Goal: Task Accomplishment & Management: Use online tool/utility

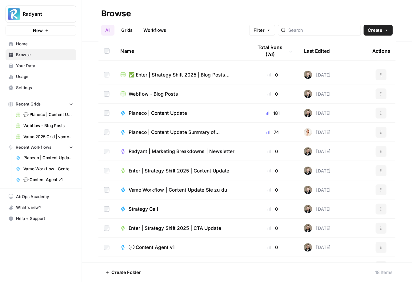
scroll to position [129, 0]
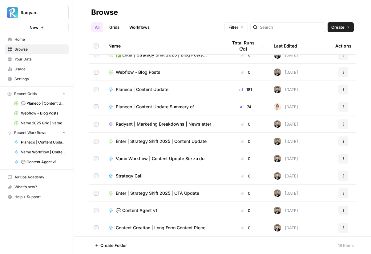
click at [136, 29] on link "Workflows" at bounding box center [140, 27] width 28 height 10
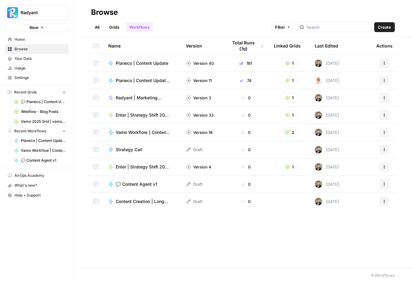
click at [134, 183] on span "💬 Content Agent v1" at bounding box center [137, 184] width 42 height 6
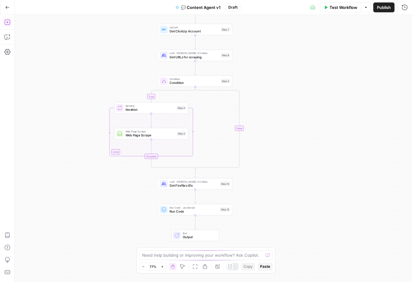
click at [7, 23] on icon "button" at bounding box center [7, 22] width 6 height 6
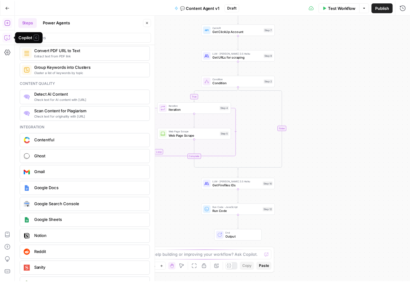
scroll to position [1084, 0]
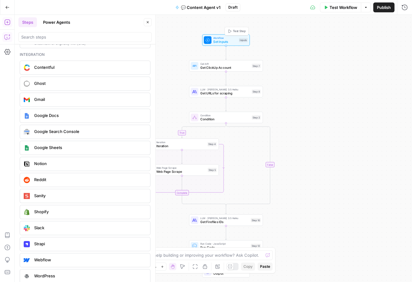
click at [227, 39] on span "Workflow" at bounding box center [225, 38] width 24 height 4
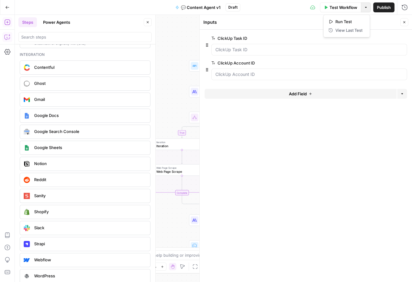
click at [368, 10] on button "Options" at bounding box center [366, 7] width 10 height 10
click at [199, 2] on button "💬 Content Agent v1" at bounding box center [198, 7] width 53 height 10
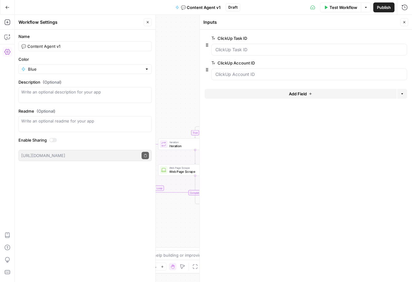
click at [10, 6] on button "Go Back" at bounding box center [7, 7] width 11 height 11
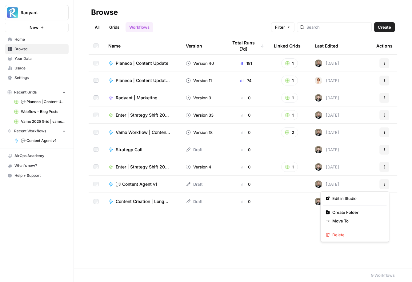
click at [385, 184] on icon "button" at bounding box center [385, 184] width 4 height 4
click at [144, 180] on td "💬 Content Agent v1" at bounding box center [143, 183] width 78 height 17
click at [138, 185] on span "💬 Content Agent v1" at bounding box center [137, 184] width 42 height 6
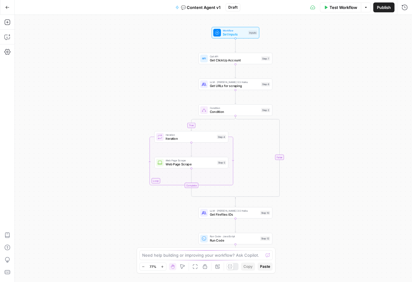
click at [383, 7] on span "Publish" at bounding box center [384, 7] width 14 height 6
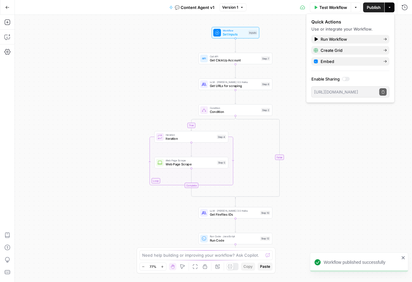
click at [182, 7] on span "💬 Content Agent v1" at bounding box center [195, 7] width 40 height 6
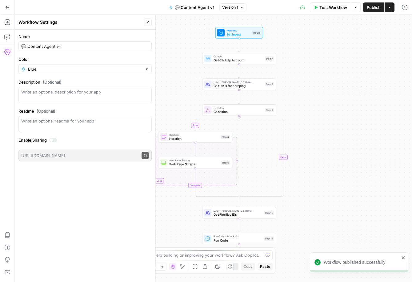
click at [12, 6] on button "Go Back" at bounding box center [7, 7] width 11 height 11
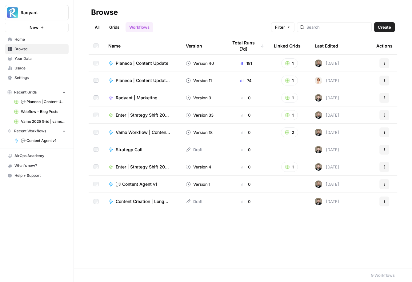
click at [138, 186] on span "💬 Content Agent v1" at bounding box center [137, 184] width 42 height 6
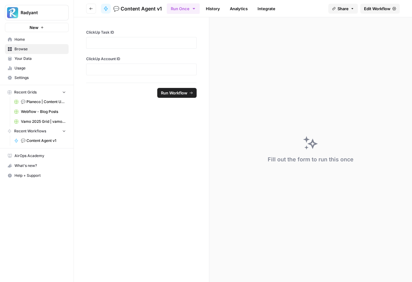
click at [351, 8] on icon "button" at bounding box center [353, 9] width 4 height 4
click at [261, 7] on link "Integrate" at bounding box center [266, 9] width 25 height 10
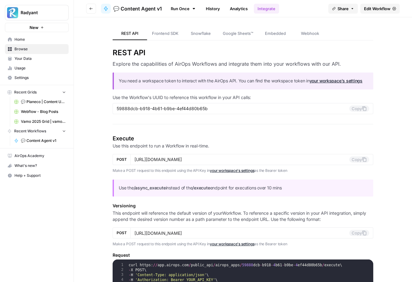
click at [314, 26] on div "REST API Frontend SDK Snowflake Google Sheets™ Embedded Webhook" at bounding box center [243, 28] width 261 height 23
click at [314, 32] on span "Webhook" at bounding box center [310, 33] width 18 height 6
click at [371, 9] on span "Edit Workflow" at bounding box center [377, 9] width 26 height 6
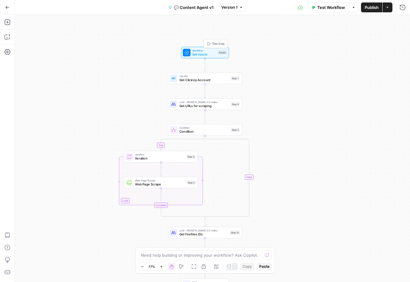
click at [201, 51] on span "Workflow" at bounding box center [204, 50] width 24 height 4
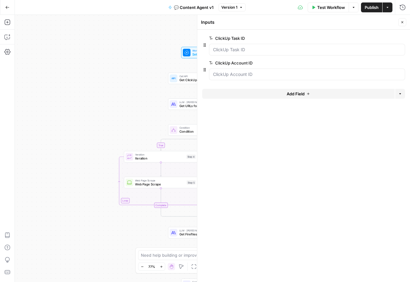
click at [403, 62] on button "Delete group" at bounding box center [400, 62] width 7 height 7
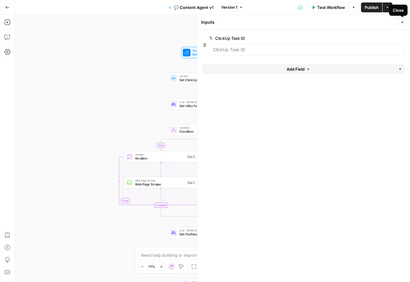
click at [403, 22] on icon "button" at bounding box center [402, 22] width 4 height 4
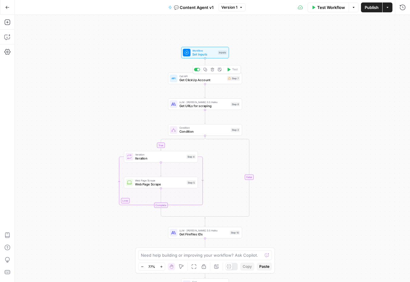
click at [209, 80] on span "Get ClickUp Account" at bounding box center [202, 80] width 46 height 5
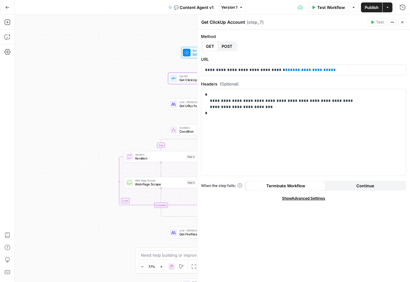
click at [236, 22] on textarea "Get ClickUp Account" at bounding box center [223, 22] width 44 height 6
type textarea "Get ClickUp Task"
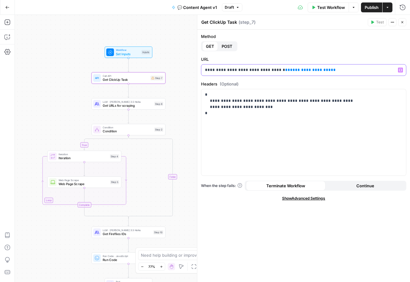
drag, startPoint x: 204, startPoint y: 70, endPoint x: 272, endPoint y: 71, distance: 67.8
click at [272, 71] on div "**********" at bounding box center [303, 69] width 205 height 11
click at [285, 71] on span "**" at bounding box center [287, 70] width 5 height 4
drag, startPoint x: 242, startPoint y: 101, endPoint x: 374, endPoint y: 109, distance: 132.1
click at [375, 109] on p "**********" at bounding box center [303, 103] width 197 height 25
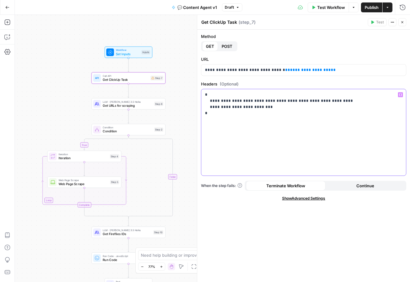
click at [343, 102] on p "**********" at bounding box center [303, 103] width 197 height 25
click at [126, 51] on span "Set Inputs" at bounding box center [128, 53] width 24 height 5
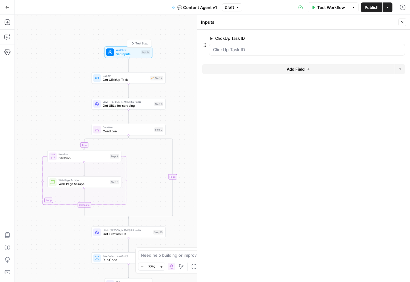
click at [142, 43] on span "Test Step" at bounding box center [141, 43] width 13 height 4
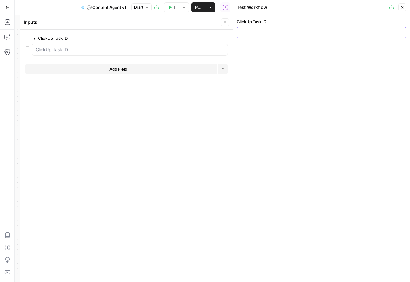
click at [256, 34] on input "ClickUp Task ID" at bounding box center [321, 32] width 161 height 6
paste input "86c4vycf1"
type input "86c4vycf1"
click at [362, 75] on div "ClickUp Task ID 86c4vycf1" at bounding box center [321, 148] width 177 height 267
click at [404, 8] on button "Close" at bounding box center [402, 7] width 8 height 8
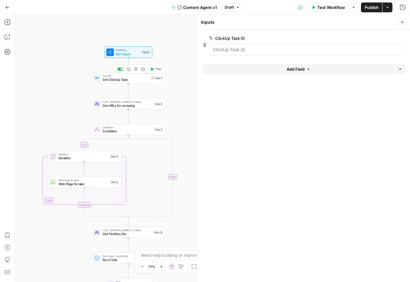
click at [127, 79] on span "Get ClickUp Task" at bounding box center [126, 79] width 46 height 5
type textarea "Get ClickUp Task"
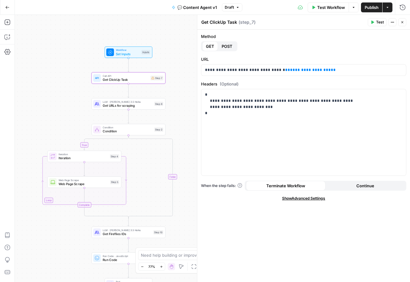
click at [378, 22] on span "Test" at bounding box center [380, 22] width 8 height 6
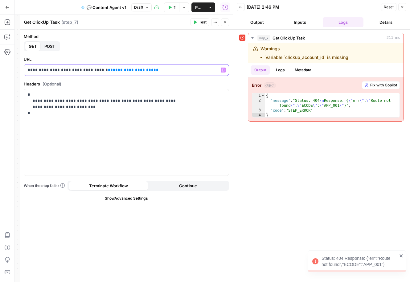
click at [158, 74] on div "**********" at bounding box center [126, 69] width 205 height 11
click at [130, 70] on span "**********" at bounding box center [133, 70] width 41 height 4
drag, startPoint x: 149, startPoint y: 70, endPoint x: 96, endPoint y: 70, distance: 53.3
click at [96, 70] on p "**********" at bounding box center [126, 70] width 197 height 6
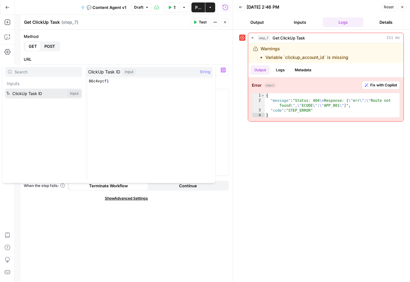
click at [41, 92] on button "Select variable ClickUp Task ID" at bounding box center [43, 93] width 77 height 10
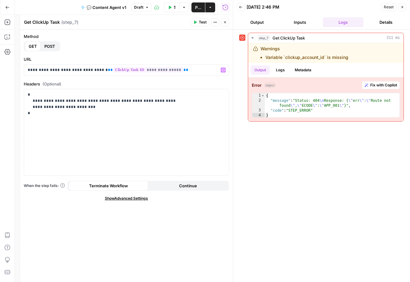
click at [203, 22] on span "Test" at bounding box center [203, 22] width 8 height 6
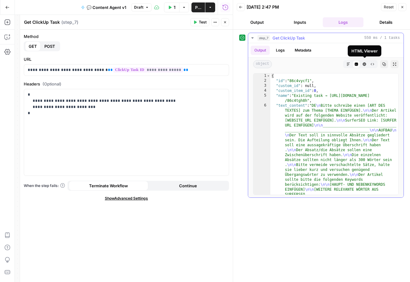
click at [363, 64] on icon "button" at bounding box center [364, 64] width 4 height 4
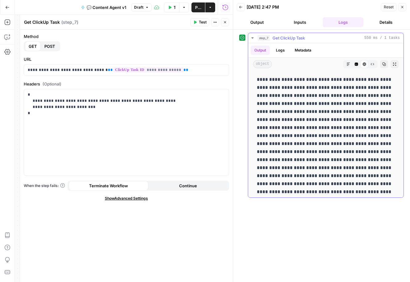
click at [358, 63] on button "Code Editor" at bounding box center [356, 64] width 8 height 8
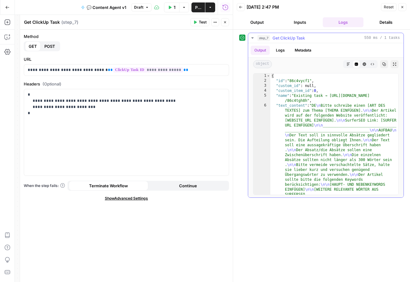
click at [375, 64] on button "Raw Output" at bounding box center [372, 64] width 8 height 8
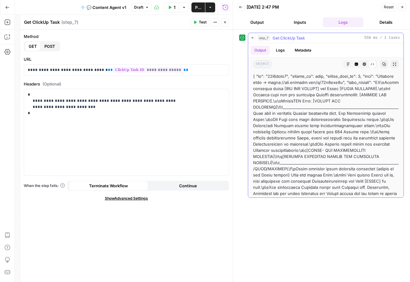
click at [360, 63] on button "Code Editor" at bounding box center [356, 64] width 8 height 8
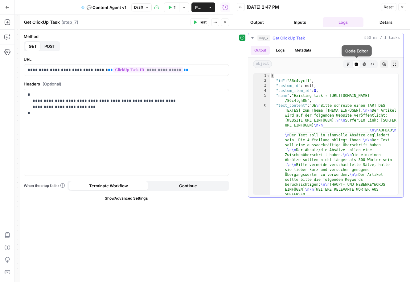
click at [351, 63] on button "Markdown" at bounding box center [348, 64] width 8 height 8
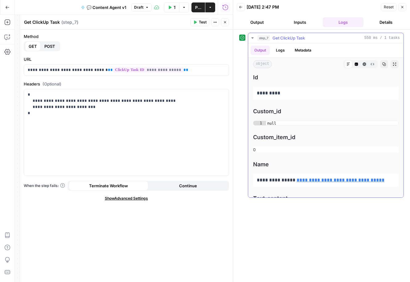
click at [347, 63] on icon at bounding box center [348, 64] width 4 height 4
click at [358, 64] on icon "button" at bounding box center [356, 64] width 3 height 3
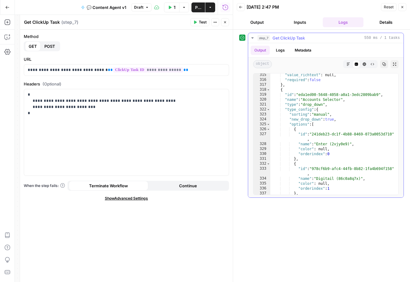
scroll to position [5940, 0]
click at [228, 22] on button "Close" at bounding box center [225, 22] width 8 height 8
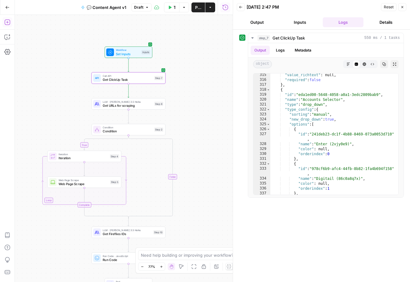
click at [5, 22] on icon "button" at bounding box center [7, 22] width 6 height 6
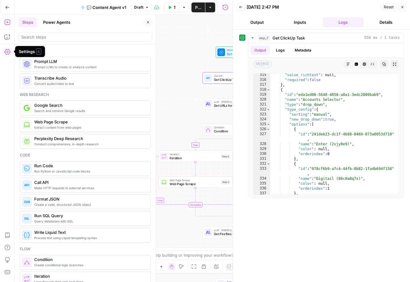
click at [59, 181] on span "Call API" at bounding box center [89, 182] width 111 height 6
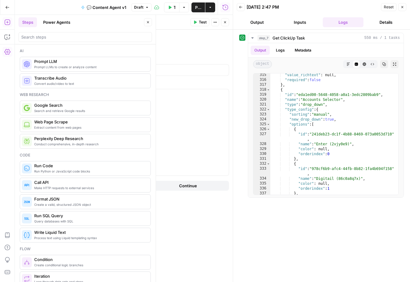
click at [225, 21] on icon "button" at bounding box center [225, 22] width 4 height 4
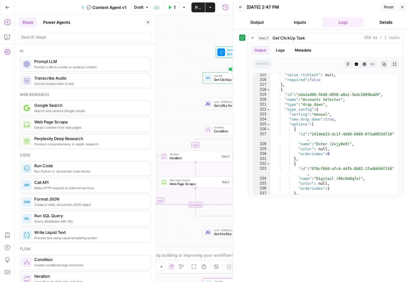
click at [209, 81] on div at bounding box center [208, 78] width 8 height 8
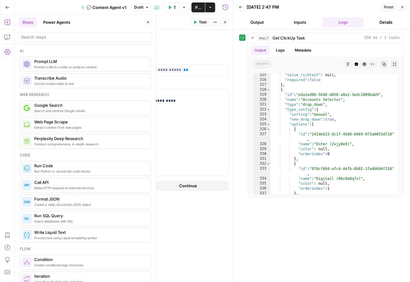
click at [401, 9] on button "Close" at bounding box center [402, 7] width 8 height 8
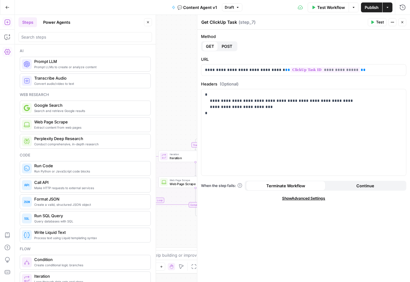
click at [402, 22] on icon "button" at bounding box center [402, 22] width 2 height 2
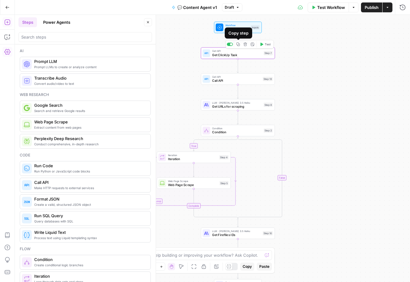
click at [238, 43] on icon "button" at bounding box center [237, 44] width 3 height 3
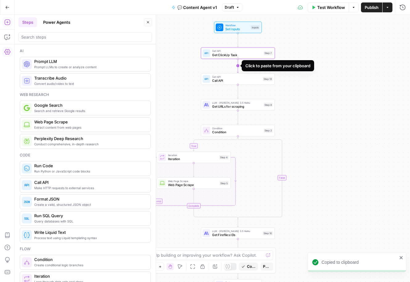
click at [237, 65] on icon "Edge from step_7 to step_13" at bounding box center [238, 66] width 2 height 14
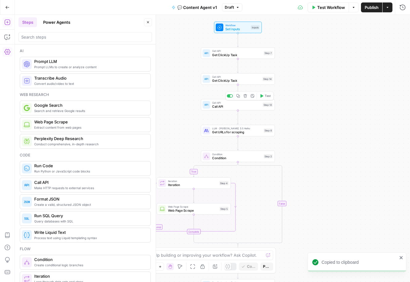
click at [245, 104] on span "Call API" at bounding box center [236, 106] width 49 height 5
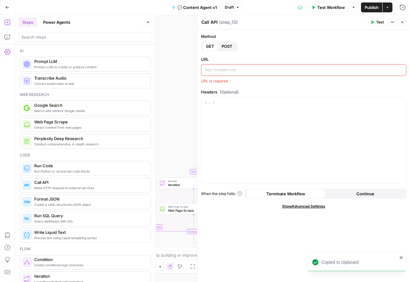
click at [401, 20] on icon "button" at bounding box center [402, 22] width 4 height 4
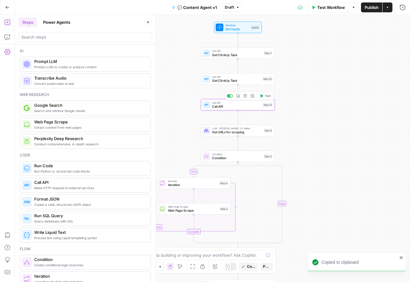
click at [245, 97] on icon "button" at bounding box center [244, 95] width 3 height 3
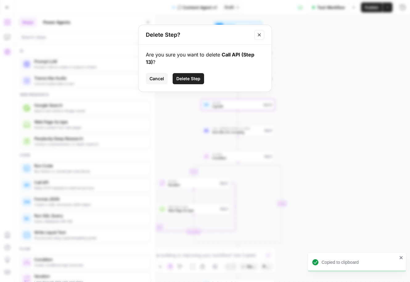
click at [185, 77] on span "Delete Step" at bounding box center [188, 78] width 24 height 6
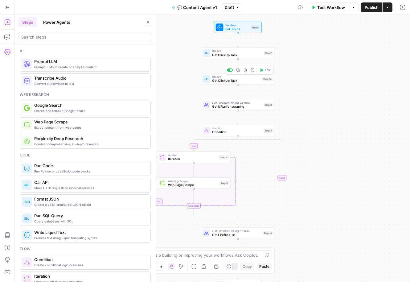
click at [219, 81] on span "Get ClickUp Task" at bounding box center [236, 80] width 48 height 5
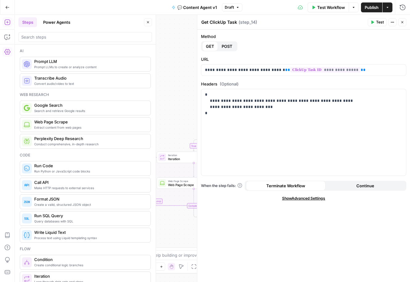
click at [232, 20] on textarea "Get ClickUp Task" at bounding box center [219, 22] width 36 height 6
type textarea "Get ClickUp Account"
click at [354, 70] on p "**********" at bounding box center [303, 70] width 197 height 6
drag, startPoint x: 308, startPoint y: 71, endPoint x: 271, endPoint y: 71, distance: 36.3
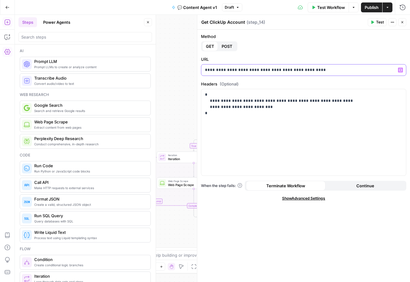
click at [271, 71] on p "**********" at bounding box center [303, 70] width 197 height 6
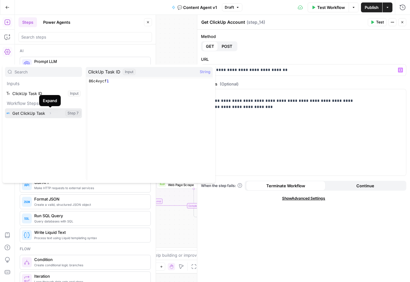
click at [51, 111] on icon "button" at bounding box center [50, 113] width 4 height 4
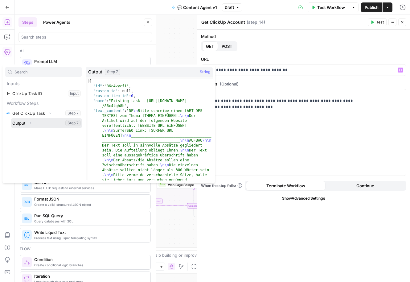
click at [31, 123] on icon "button" at bounding box center [30, 123] width 1 height 2
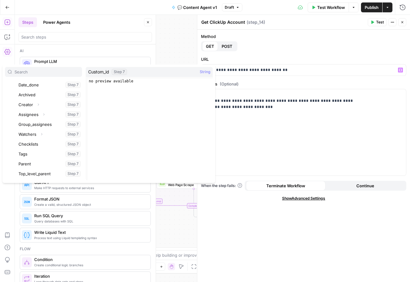
scroll to position [0, 0]
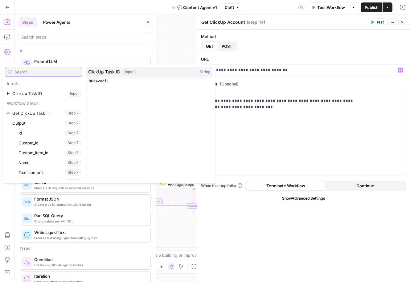
click at [30, 72] on input "text" at bounding box center [46, 72] width 65 height 6
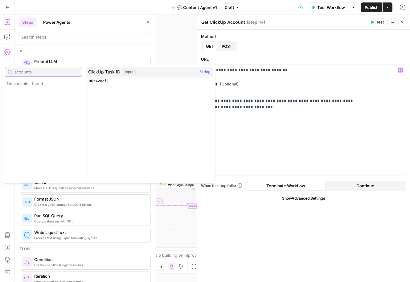
type input "accounts"
type input "custom"
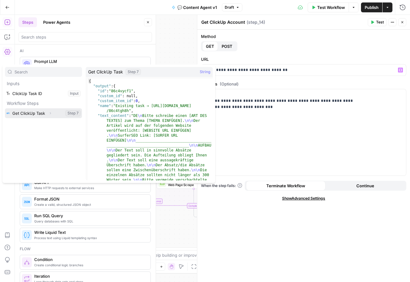
click at [50, 112] on icon "button" at bounding box center [50, 113] width 4 height 4
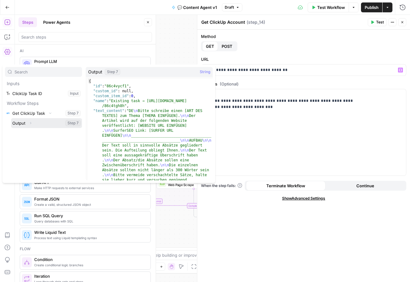
click at [31, 120] on button "Expand" at bounding box center [30, 123] width 8 height 8
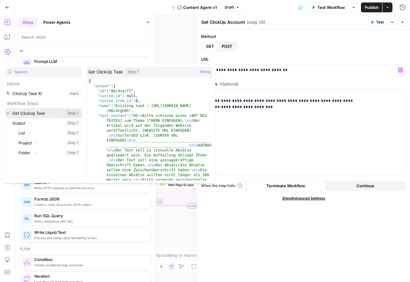
click at [50, 113] on icon "button" at bounding box center [50, 113] width 4 height 4
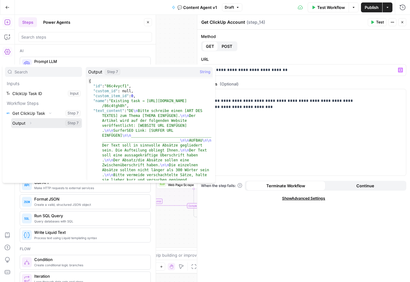
click at [30, 122] on icon "button" at bounding box center [31, 123] width 4 height 4
click at [31, 132] on icon "button" at bounding box center [30, 133] width 4 height 4
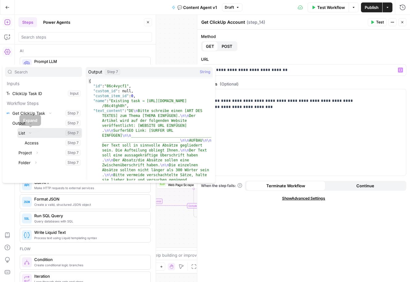
click at [31, 132] on icon "button" at bounding box center [30, 133] width 4 height 4
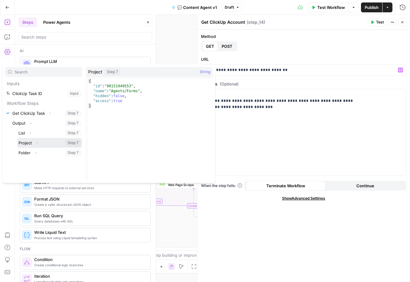
click at [37, 141] on icon "button" at bounding box center [37, 143] width 4 height 4
click at [37, 141] on icon "button" at bounding box center [37, 142] width 4 height 4
click at [37, 151] on icon "button" at bounding box center [36, 153] width 4 height 4
click at [37, 151] on icon "button" at bounding box center [36, 152] width 4 height 4
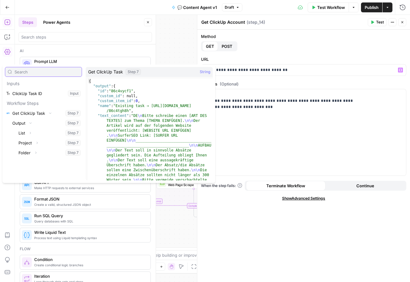
click at [33, 70] on input "text" at bounding box center [46, 72] width 65 height 6
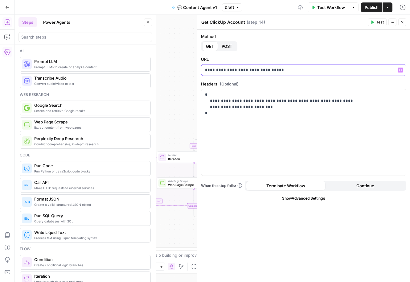
click at [296, 71] on p "**********" at bounding box center [303, 70] width 197 height 6
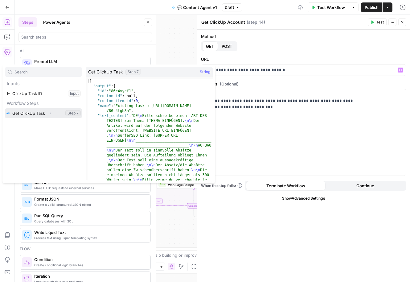
click at [48, 111] on icon "button" at bounding box center [50, 113] width 4 height 4
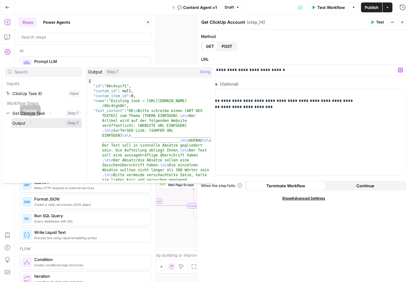
click at [30, 124] on icon "button" at bounding box center [31, 123] width 4 height 4
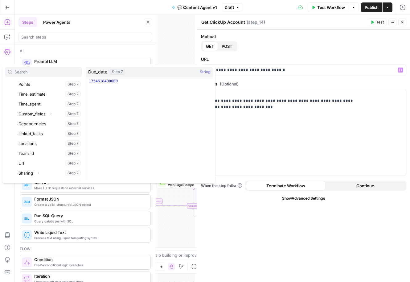
scroll to position [286, 0]
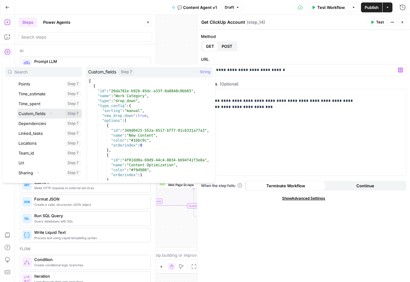
click at [51, 114] on icon "button" at bounding box center [51, 114] width 4 height 4
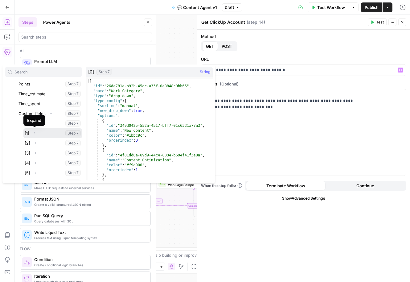
click at [35, 133] on icon "button" at bounding box center [35, 133] width 4 height 4
click at [35, 132] on icon "button" at bounding box center [35, 133] width 4 height 4
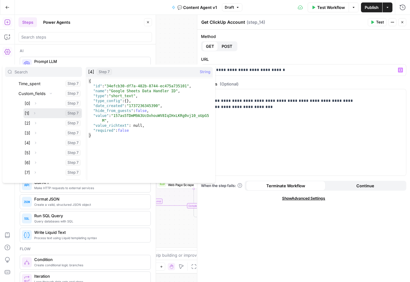
scroll to position [306, 0]
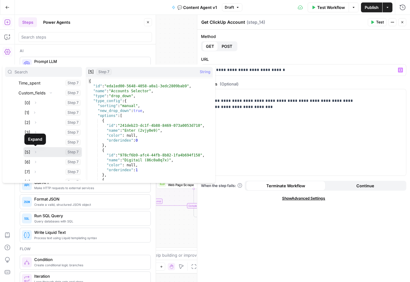
click at [36, 151] on icon "button" at bounding box center [36, 152] width 4 height 4
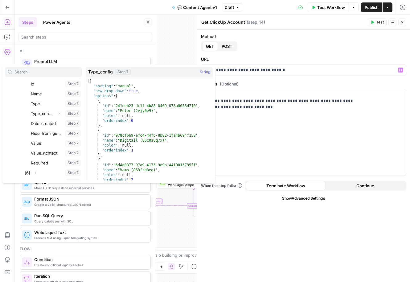
scroll to position [403, 0]
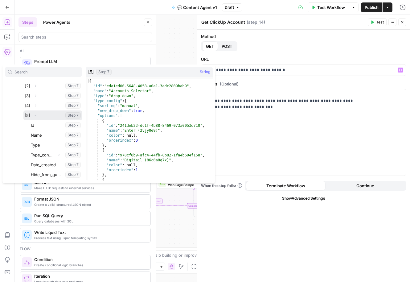
click at [35, 115] on icon "button" at bounding box center [36, 115] width 2 height 1
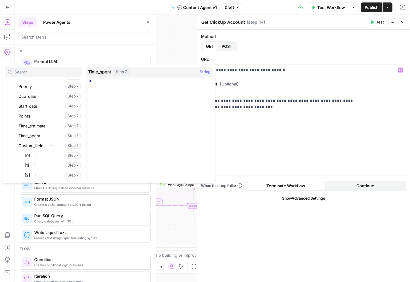
scroll to position [249, 0]
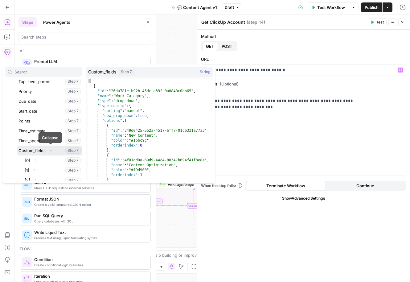
click at [50, 150] on icon "button" at bounding box center [51, 150] width 2 height 1
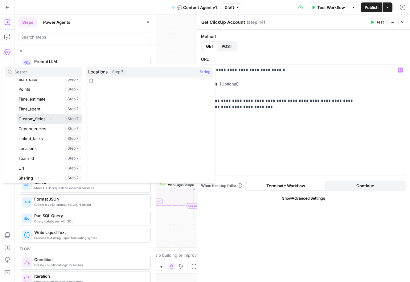
scroll to position [275, 0]
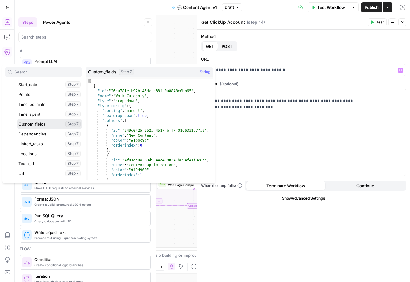
click at [49, 124] on icon "button" at bounding box center [51, 124] width 4 height 4
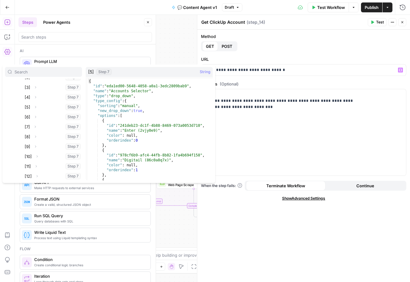
scroll to position [347, 0]
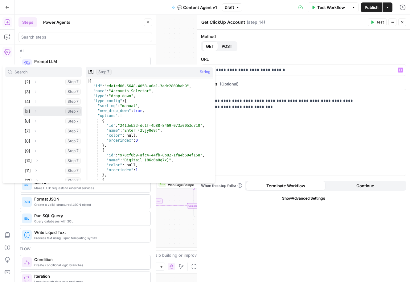
click at [36, 110] on icon "button" at bounding box center [36, 111] width 4 height 4
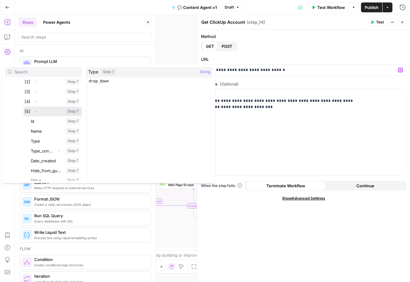
scroll to position [377, 0]
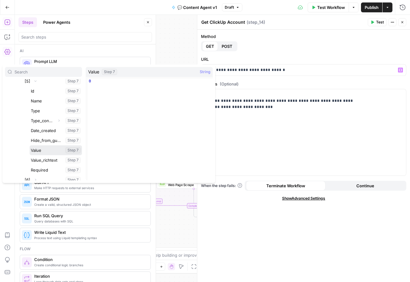
click at [45, 148] on button "Select variable Value" at bounding box center [56, 150] width 52 height 10
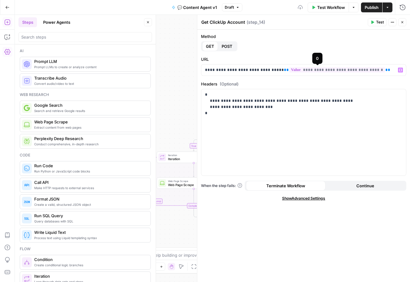
click at [344, 55] on div "**********" at bounding box center [303, 156] width 213 height 252
click at [380, 24] on span "Test" at bounding box center [380, 22] width 8 height 6
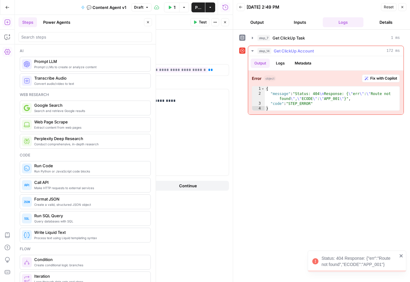
click at [278, 59] on button "Logs" at bounding box center [280, 63] width 16 height 9
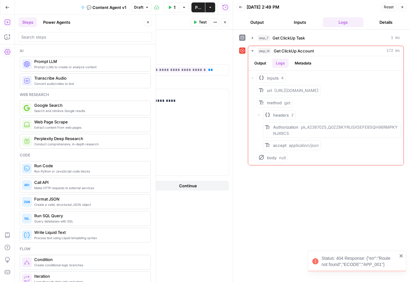
click at [304, 19] on button "Inputs" at bounding box center [300, 22] width 41 height 10
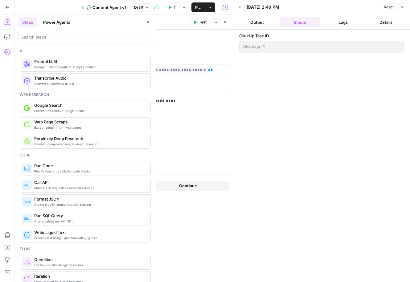
click at [262, 18] on button "Output" at bounding box center [257, 22] width 41 height 10
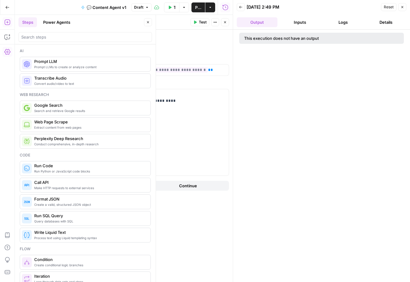
click at [346, 22] on button "Logs" at bounding box center [343, 22] width 41 height 10
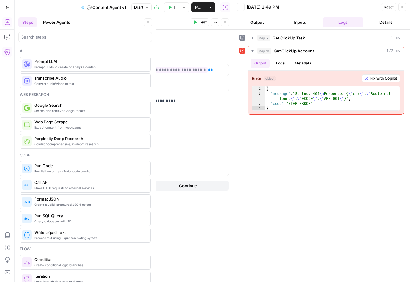
click at [225, 22] on icon "button" at bounding box center [225, 22] width 4 height 4
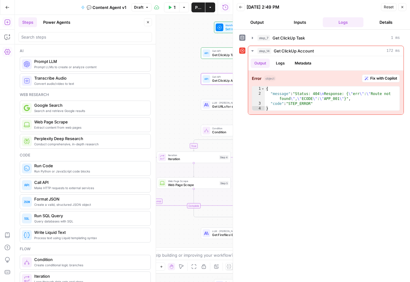
click at [401, 6] on icon "button" at bounding box center [402, 7] width 4 height 4
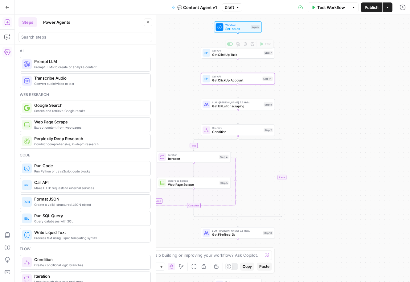
click at [238, 29] on span "Set Inputs" at bounding box center [237, 28] width 24 height 5
click at [234, 25] on span "Workflow" at bounding box center [237, 25] width 24 height 4
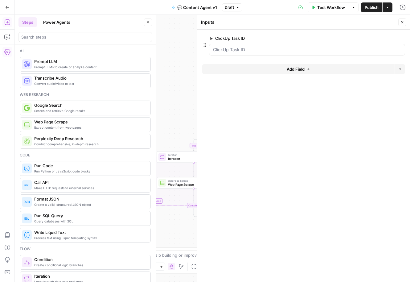
click at [332, 67] on button "Add Field" at bounding box center [298, 69] width 192 height 10
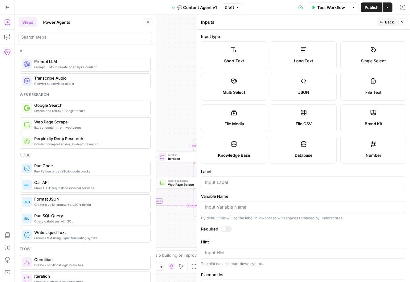
click at [235, 51] on icon at bounding box center [234, 49] width 6 height 5
click at [229, 181] on input "Label" at bounding box center [303, 182] width 197 height 6
type input "ClickUp Account ID"
click at [260, 221] on form "Input type Short Text Long Text Single Select Multi Select JSON File Text File …" at bounding box center [303, 156] width 213 height 252
click at [225, 229] on div at bounding box center [226, 228] width 11 height 6
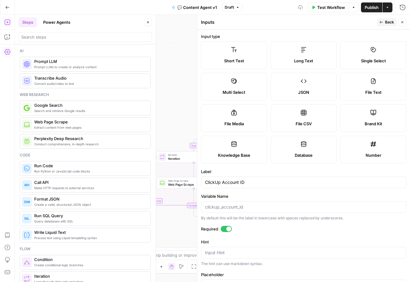
click at [402, 24] on icon "button" at bounding box center [402, 22] width 4 height 4
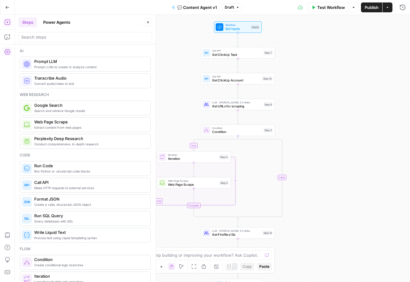
click at [245, 54] on span "Get ClickUp Task" at bounding box center [237, 54] width 50 height 5
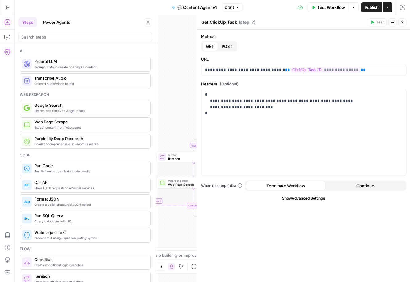
click at [403, 22] on icon "button" at bounding box center [402, 22] width 4 height 4
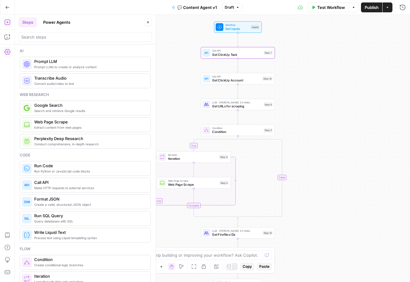
click at [228, 29] on span "Set Inputs" at bounding box center [237, 28] width 24 height 5
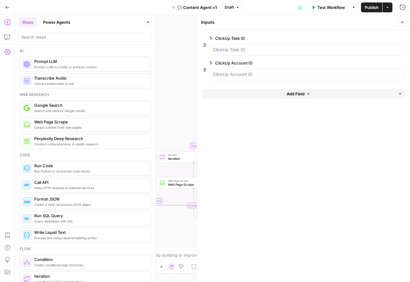
click at [400, 21] on button "Close" at bounding box center [402, 22] width 8 height 8
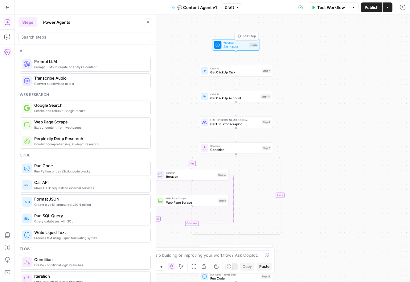
click at [242, 35] on div "true false Workflow Set Inputs Inputs Test Step Call API Get ClickUp Task Step …" at bounding box center [212, 148] width 395 height 267
click at [247, 34] on span "Test Step" at bounding box center [249, 36] width 13 height 4
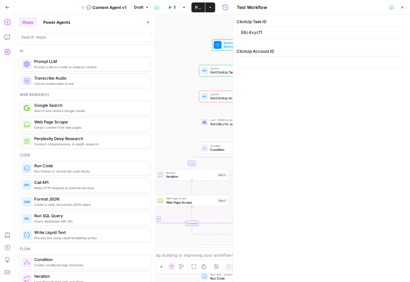
click at [310, 54] on div "ClickUp Account ID" at bounding box center [321, 59] width 169 height 22
click at [312, 62] on input "ClickUp Account ID" at bounding box center [321, 62] width 161 height 6
paste input "2vjy0e9"
type input "2vjy0e9"
click at [342, 108] on div "ClickUp Task ID 86c4vycf1 ClickUp Account ID 2vjy0e9" at bounding box center [321, 148] width 177 height 267
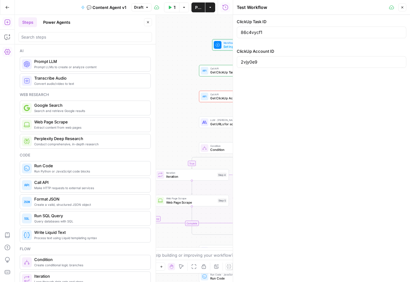
click at [401, 6] on icon "button" at bounding box center [402, 8] width 4 height 4
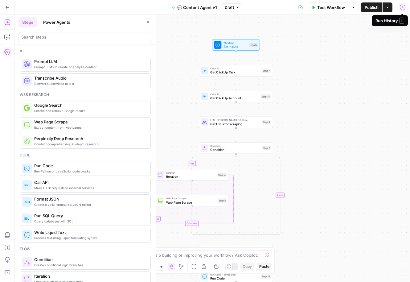
click at [225, 99] on span "Get ClickUp Account" at bounding box center [234, 97] width 48 height 5
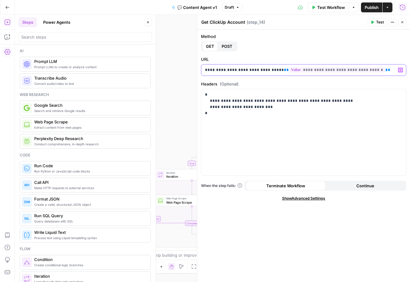
drag, startPoint x: 371, startPoint y: 67, endPoint x: 271, endPoint y: 68, distance: 99.5
click at [271, 68] on p "**********" at bounding box center [303, 70] width 197 height 6
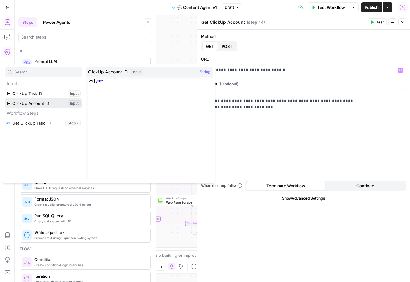
click at [47, 101] on button "Select variable ClickUp Account ID" at bounding box center [43, 103] width 77 height 10
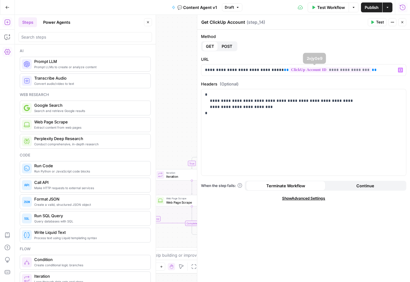
click at [319, 88] on div "**********" at bounding box center [303, 128] width 205 height 95
click at [377, 22] on span "Test" at bounding box center [380, 22] width 8 height 6
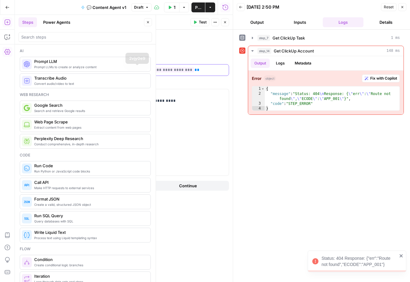
click at [92, 72] on p "**********" at bounding box center [126, 70] width 197 height 6
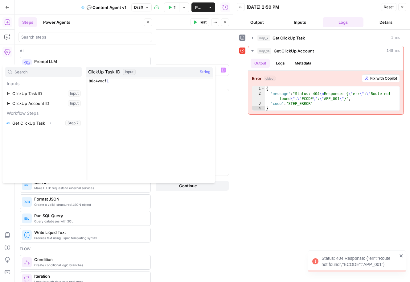
click at [129, 44] on div "Method GET POST" at bounding box center [126, 42] width 205 height 18
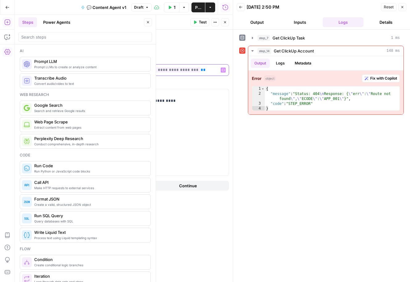
click at [113, 69] on span "**" at bounding box center [115, 70] width 5 height 4
click at [124, 57] on label "URL" at bounding box center [126, 59] width 205 height 6
click at [202, 23] on span "Test" at bounding box center [203, 22] width 8 height 6
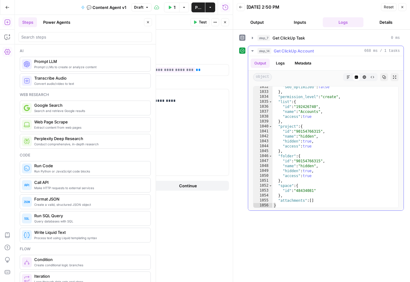
scroll to position [5901, 0]
click at [402, 8] on icon "button" at bounding box center [402, 7] width 4 height 4
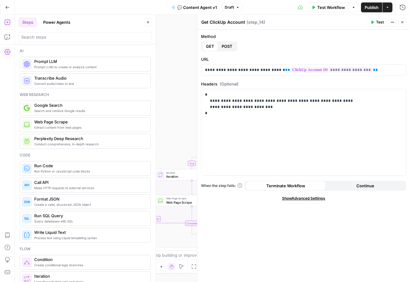
click at [404, 24] on button "Close" at bounding box center [402, 22] width 8 height 8
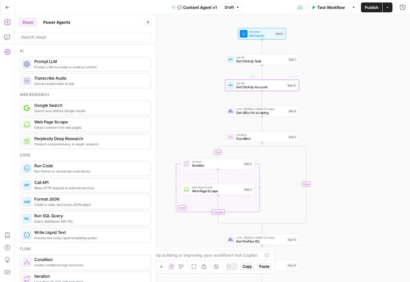
click at [250, 62] on span "Get ClickUp Task" at bounding box center [261, 61] width 50 height 5
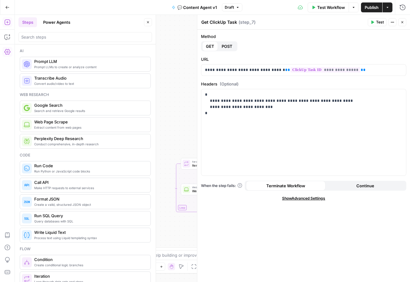
click at [405, 20] on button "Close" at bounding box center [402, 22] width 8 height 8
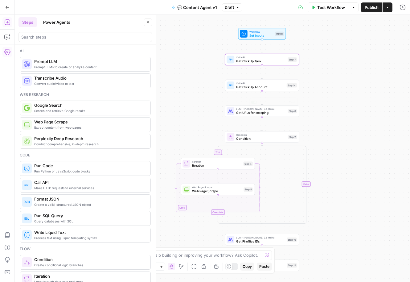
click at [267, 115] on div "LLM · Claude 3.5 Haiku Get URLs for scraping Step 8 Copy step Delete step Add N…" at bounding box center [262, 110] width 74 height 11
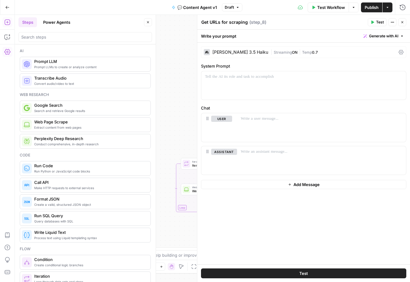
click at [399, 54] on icon at bounding box center [400, 52] width 5 height 5
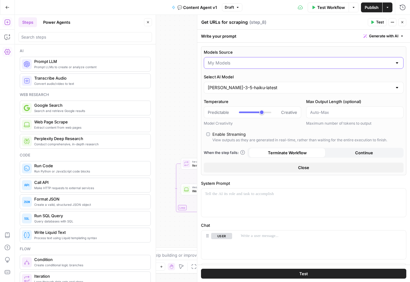
click at [246, 65] on input "Models Source" at bounding box center [300, 63] width 184 height 6
click at [235, 85] on span "My Models" at bounding box center [299, 86] width 181 height 6
type input "My Models"
click at [246, 85] on input "Select AI Model" at bounding box center [300, 87] width 184 height 6
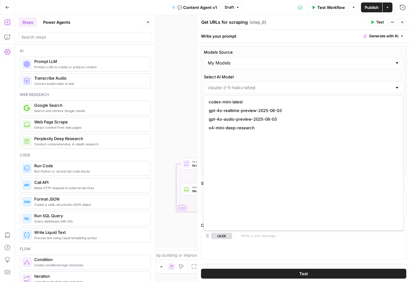
scroll to position [595, 0]
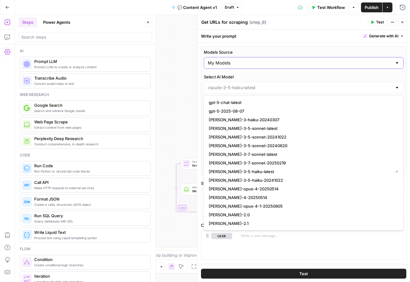
type input "[PERSON_NAME]-3-5-haiku-latest"
click at [220, 65] on input "Models Source" at bounding box center [300, 63] width 184 height 6
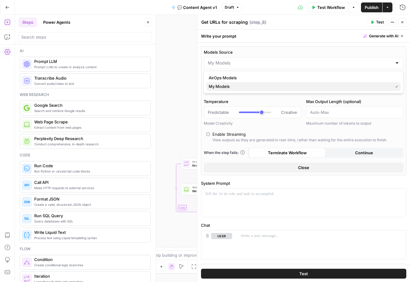
click at [219, 87] on span "My Models" at bounding box center [299, 86] width 181 height 6
type input "My Models"
click at [238, 88] on input "Select AI Model" at bounding box center [300, 87] width 184 height 6
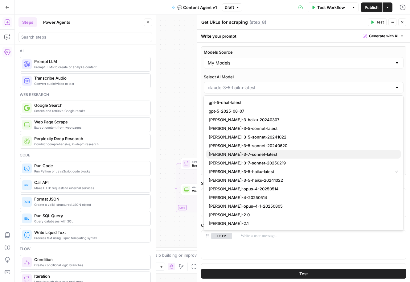
click at [234, 153] on span "[PERSON_NAME]-3-7-sonnet-latest" at bounding box center [302, 154] width 187 height 6
type input "[PERSON_NAME]-3-7-sonnet-latest"
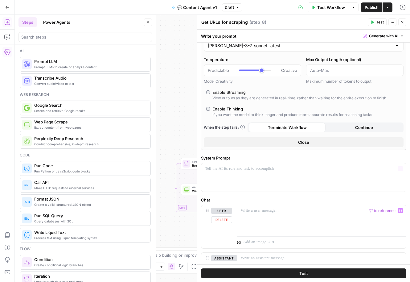
scroll to position [0, 0]
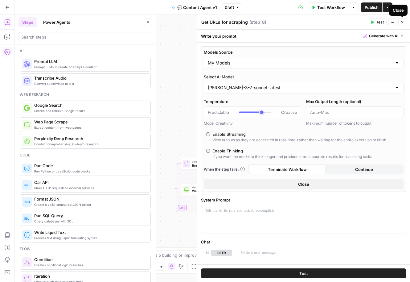
click at [400, 25] on button "Close" at bounding box center [402, 22] width 8 height 8
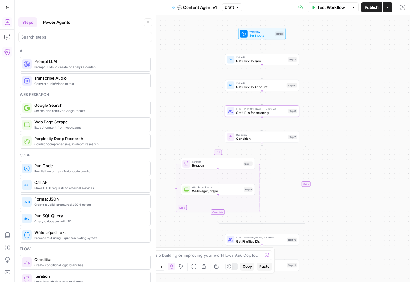
click at [249, 135] on span "Condition" at bounding box center [261, 135] width 50 height 4
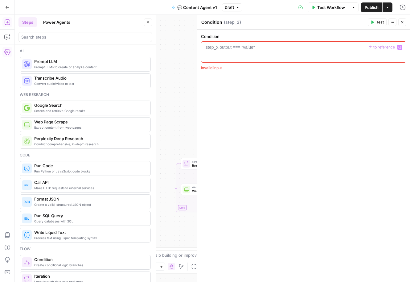
click at [225, 55] on div at bounding box center [304, 57] width 200 height 26
click at [400, 46] on icon "button" at bounding box center [399, 47] width 3 height 3
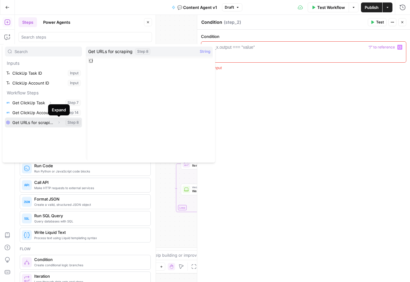
click at [59, 122] on icon "button" at bounding box center [59, 122] width 4 height 4
click at [38, 122] on button "Select variable Get URLs for scraping" at bounding box center [43, 122] width 77 height 10
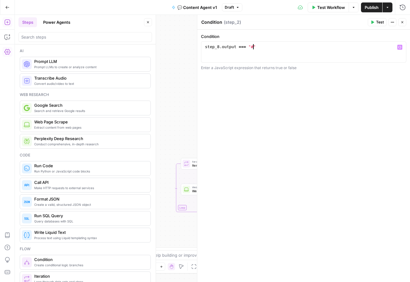
scroll to position [0, 3]
click at [336, 115] on div "**********" at bounding box center [303, 156] width 213 height 252
click at [243, 47] on div "step_8 . output === "#"" at bounding box center [304, 57] width 200 height 26
type textarea "**********"
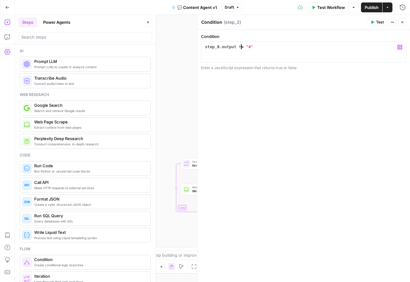
click at [287, 98] on div "**********" at bounding box center [303, 156] width 213 height 252
click at [404, 22] on icon "button" at bounding box center [402, 22] width 4 height 4
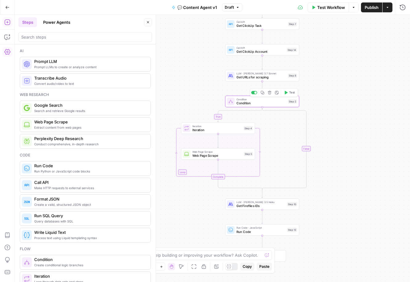
click at [254, 103] on span "Condition" at bounding box center [261, 102] width 50 height 5
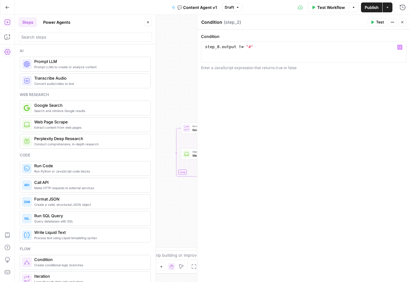
type textarea "**********"
drag, startPoint x: 238, startPoint y: 46, endPoint x: 254, endPoint y: 46, distance: 16.9
click at [253, 46] on div "step_8 . output != "#"" at bounding box center [304, 57] width 200 height 26
click at [254, 46] on div "step_8 . output != "#"" at bounding box center [304, 57] width 200 height 26
click at [402, 24] on button "Close" at bounding box center [402, 22] width 8 height 8
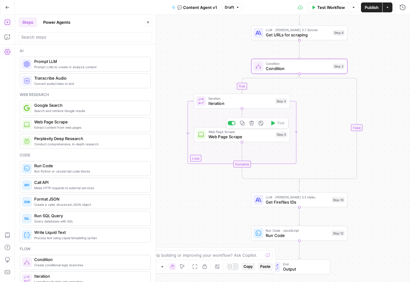
click at [225, 132] on span "Web Page Scrape" at bounding box center [240, 131] width 64 height 5
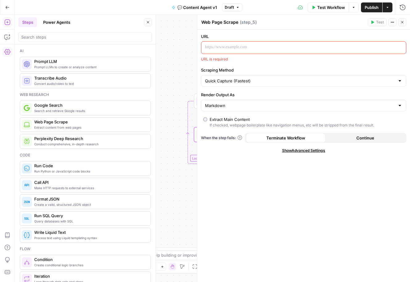
click at [403, 23] on icon "button" at bounding box center [402, 22] width 4 height 4
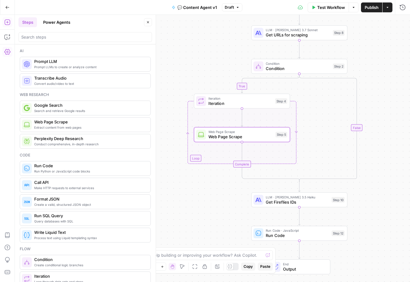
click at [214, 97] on span "Iteration" at bounding box center [240, 98] width 64 height 5
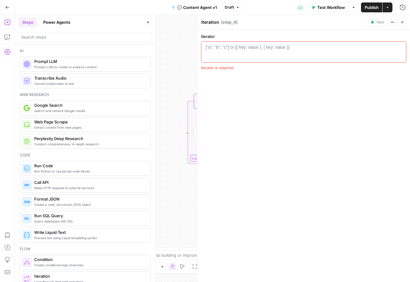
click at [227, 49] on div "["a", "b", "c"] or [{ key: value }, { key: value }]" at bounding box center [247, 47] width 84 height 6
click at [403, 21] on icon "button" at bounding box center [402, 22] width 4 height 4
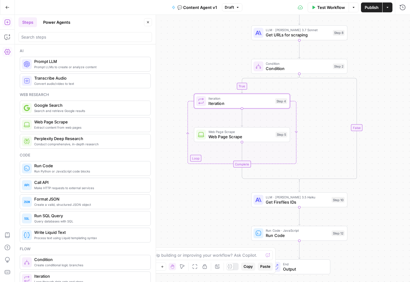
click at [272, 36] on span "Get URLs for scraping" at bounding box center [298, 35] width 64 height 6
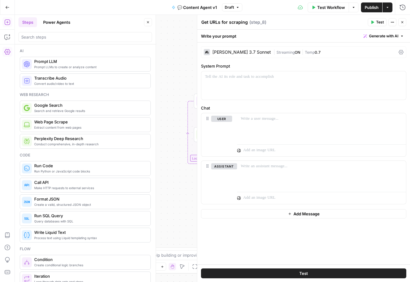
click at [400, 23] on button "Close" at bounding box center [402, 22] width 8 height 8
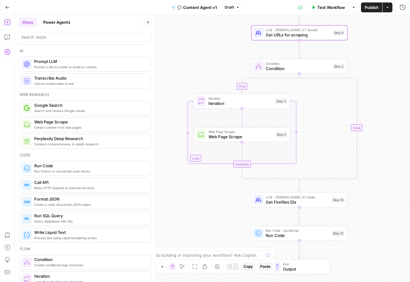
click at [221, 106] on span "Iteration" at bounding box center [240, 103] width 64 height 6
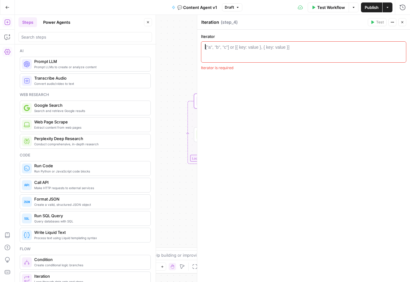
click at [234, 51] on div at bounding box center [304, 57] width 200 height 26
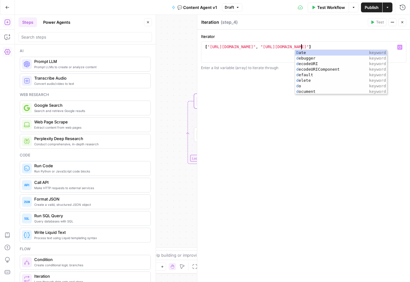
scroll to position [0, 7]
type textarea "**********"
click at [253, 122] on div "**********" at bounding box center [303, 156] width 213 height 252
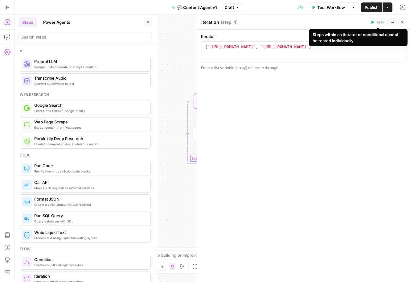
click at [401, 21] on icon "button" at bounding box center [402, 22] width 4 height 4
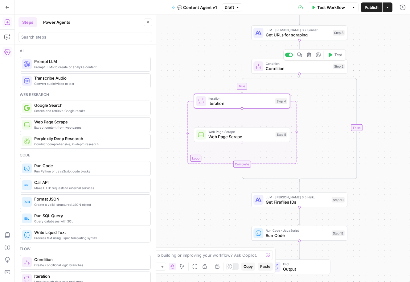
click at [271, 67] on span "Condition" at bounding box center [298, 68] width 64 height 6
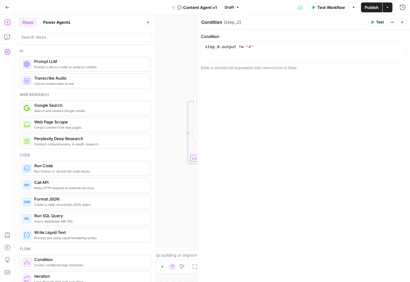
click at [380, 22] on span "Test" at bounding box center [380, 22] width 8 height 6
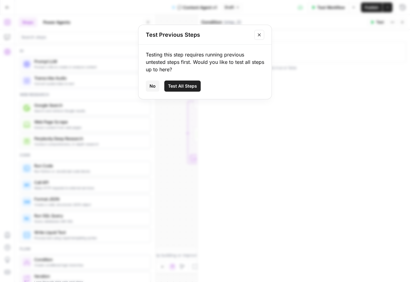
click at [185, 88] on span "Test All Steps" at bounding box center [182, 86] width 29 height 6
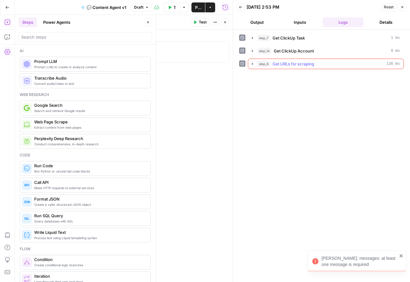
click at [253, 61] on icon "button" at bounding box center [252, 63] width 5 height 5
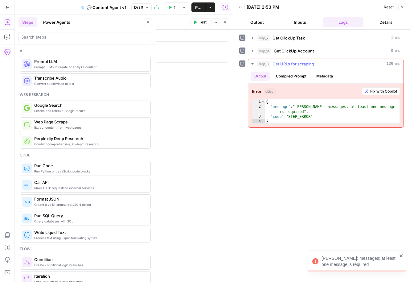
click at [254, 61] on button "step_8 Get URLs for scraping 136 ms" at bounding box center [325, 64] width 155 height 10
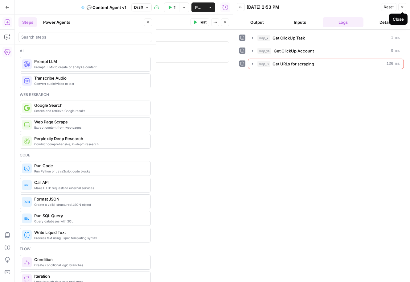
click at [402, 9] on button "Close" at bounding box center [402, 7] width 8 height 8
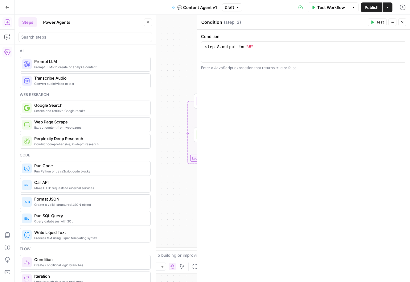
click at [402, 22] on icon "button" at bounding box center [402, 22] width 2 height 2
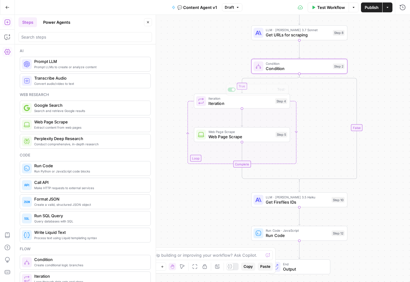
click at [229, 103] on span "Iteration" at bounding box center [240, 103] width 64 height 6
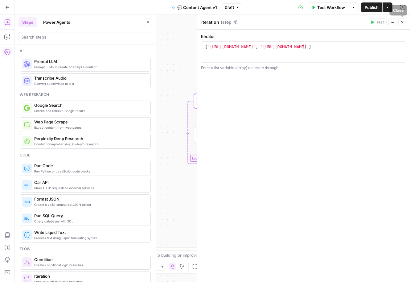
click at [403, 22] on icon "button" at bounding box center [402, 22] width 4 height 4
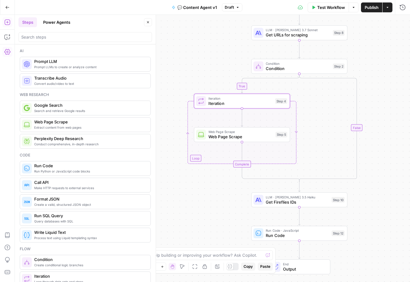
click at [229, 139] on span "Web Page Scrape" at bounding box center [240, 136] width 64 height 6
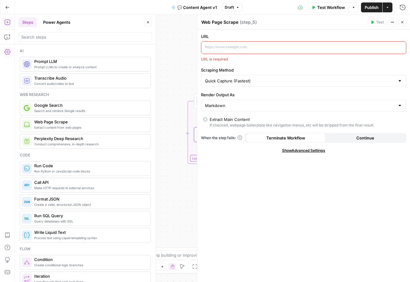
click at [253, 44] on p at bounding box center [298, 47] width 187 height 6
click at [399, 47] on icon "button" at bounding box center [400, 47] width 3 height 3
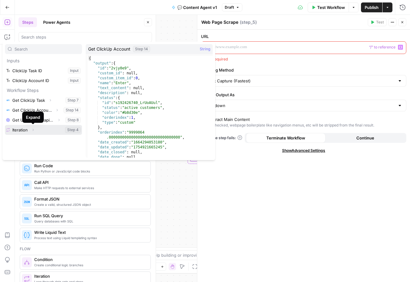
click at [33, 129] on icon "button" at bounding box center [33, 130] width 4 height 4
click at [33, 129] on icon "button" at bounding box center [33, 129] width 2 height 1
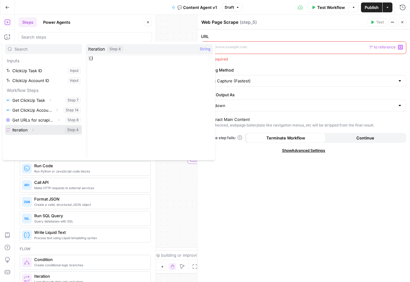
click at [32, 129] on icon "button" at bounding box center [33, 130] width 4 height 4
click at [23, 130] on button "Select variable Iteration" at bounding box center [43, 130] width 77 height 10
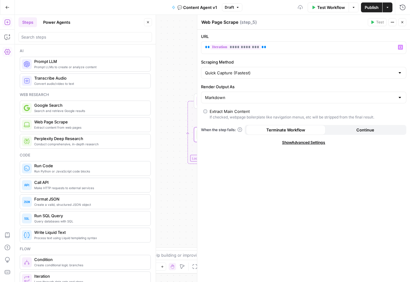
click at [326, 35] on label "URL" at bounding box center [303, 36] width 205 height 6
click at [249, 71] on input "Scraping Method" at bounding box center [300, 73] width 190 height 6
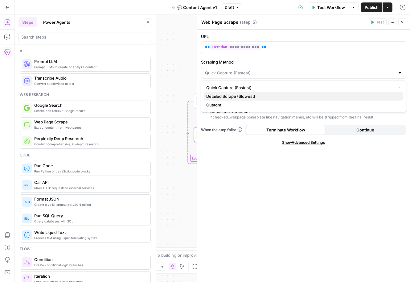
click at [230, 95] on span "Detailed Scrape (Slowest)" at bounding box center [302, 96] width 192 height 6
type input "Detailed Scrape (Slowest)"
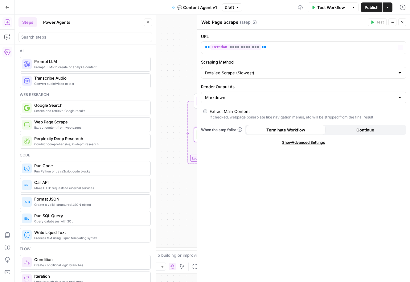
click at [323, 189] on div "**********" at bounding box center [303, 156] width 213 height 252
click at [406, 22] on button "Close" at bounding box center [402, 22] width 8 height 8
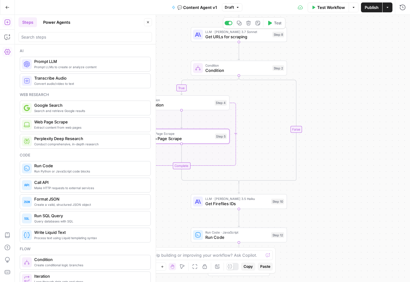
click at [231, 36] on span "Get URLs for scraping" at bounding box center [237, 37] width 64 height 6
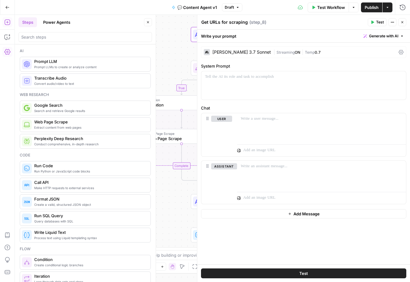
click at [401, 21] on icon "button" at bounding box center [402, 22] width 2 height 2
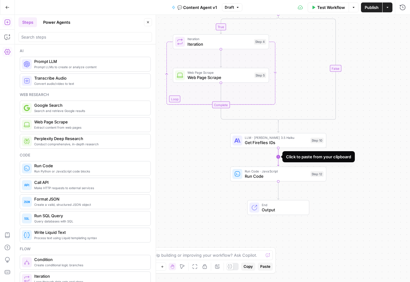
click at [279, 154] on icon "Edge from step_10 to step_12" at bounding box center [278, 157] width 2 height 18
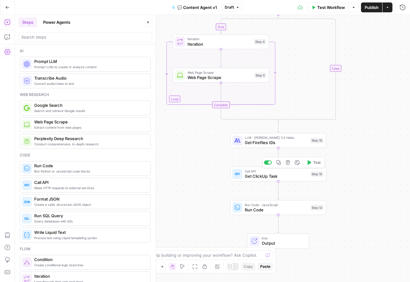
click at [254, 174] on span "Get ClickUp Task" at bounding box center [276, 176] width 63 height 6
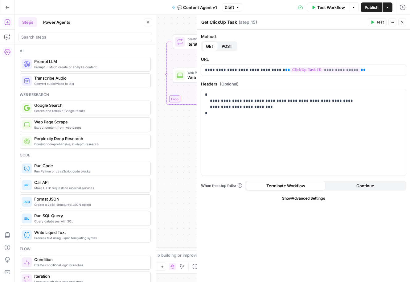
click at [405, 22] on button "Close" at bounding box center [402, 22] width 8 height 8
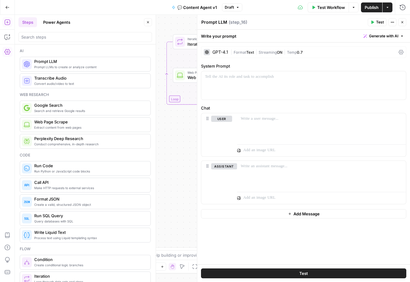
click at [216, 15] on header "Prompt LLM Prompt LLM ( step_16 ) Test Actions Close" at bounding box center [303, 22] width 213 height 15
click at [214, 24] on textarea "Prompt LLM" at bounding box center [214, 22] width 26 height 6
type textarea "[MAST]"
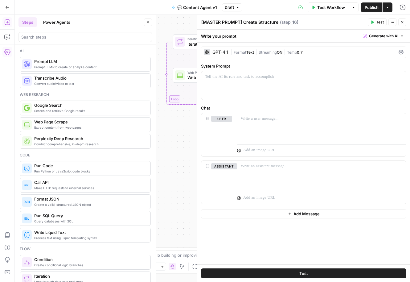
type textarea "[MASTER PROMPT] Create Structure"
click at [400, 20] on icon "button" at bounding box center [402, 22] width 4 height 4
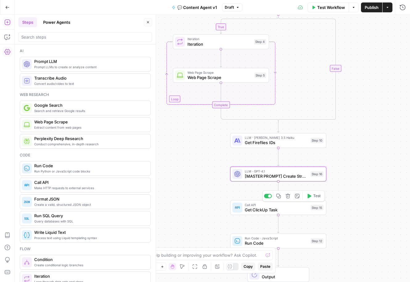
click at [211, 192] on div "true false Workflow Set Inputs Inputs Call API Get ClickUp Task Step 7 Call API…" at bounding box center [212, 148] width 395 height 267
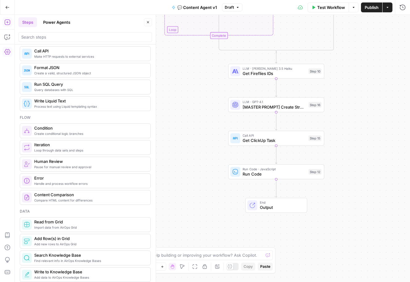
scroll to position [134, 0]
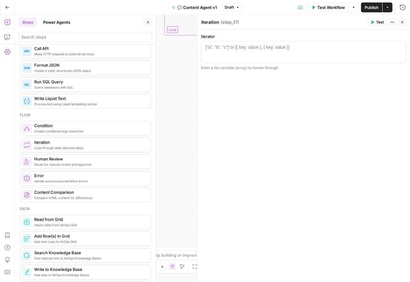
click at [401, 22] on icon "button" at bounding box center [402, 22] width 4 height 4
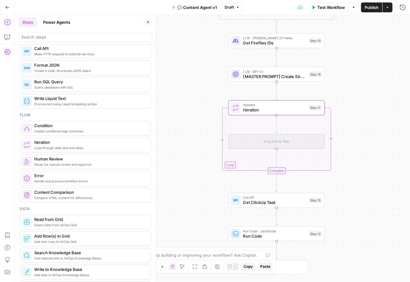
scroll to position [0, 0]
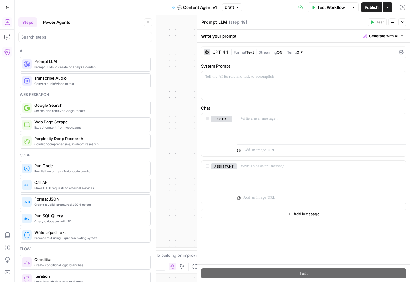
click at [285, 51] on span "|" at bounding box center [284, 52] width 5 height 6
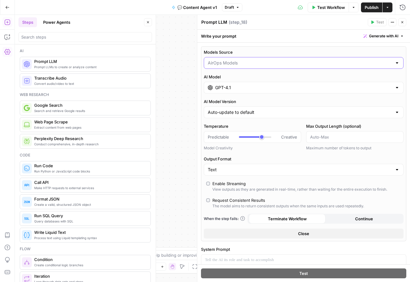
click at [221, 65] on input "Models Source" at bounding box center [300, 63] width 184 height 6
click at [221, 85] on span "My Models" at bounding box center [302, 86] width 187 height 6
type input "My Models"
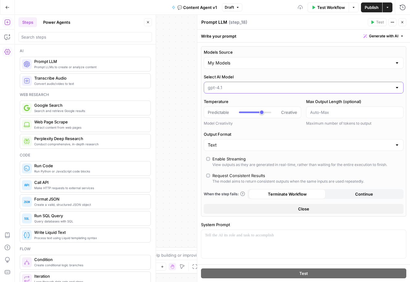
click at [238, 84] on input "Select AI Model" at bounding box center [300, 87] width 184 height 6
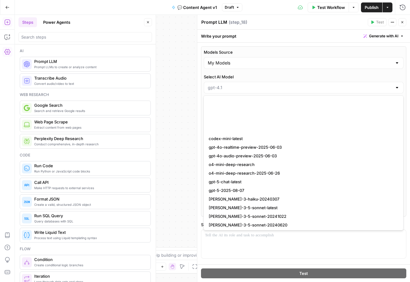
scroll to position [595, 0]
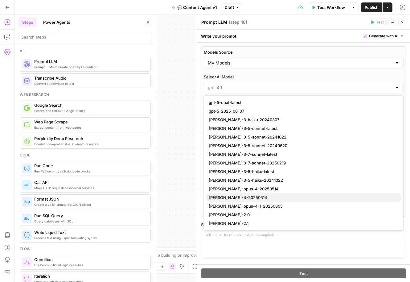
click at [232, 198] on span "[PERSON_NAME]-4-20250514" at bounding box center [302, 197] width 187 height 6
type input "[PERSON_NAME]-4-20250514"
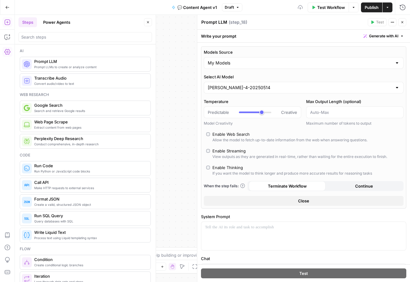
click at [216, 21] on textarea "Prompt LLM" at bounding box center [214, 22] width 26 height 6
type textarea "[MASTER PROMPT] Create Copy"
click at [402, 24] on button "Close" at bounding box center [402, 22] width 8 height 8
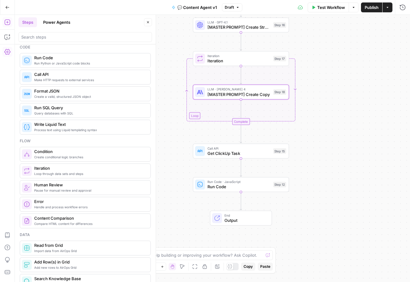
scroll to position [109, 0]
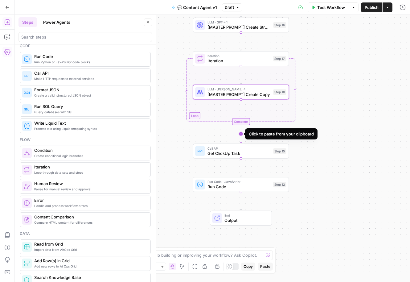
click at [241, 131] on icon "Edge from step_17-iteration-end to step_15" at bounding box center [241, 133] width 2 height 18
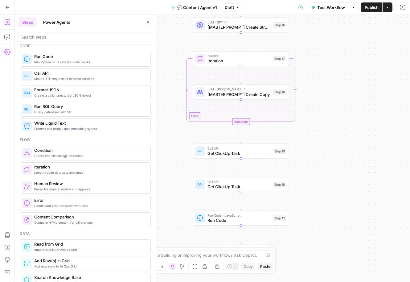
scroll to position [0, 0]
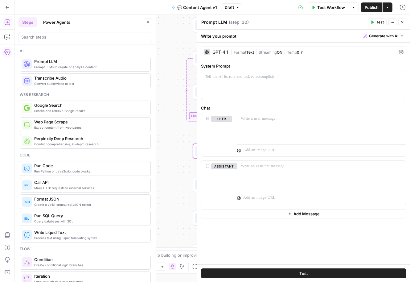
click at [402, 21] on icon "button" at bounding box center [402, 22] width 4 height 4
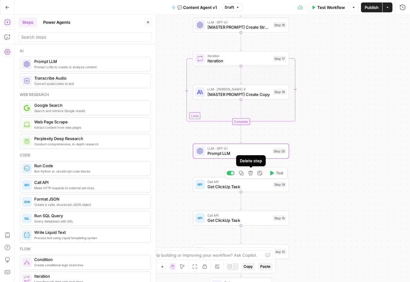
click at [250, 171] on icon "button" at bounding box center [250, 173] width 5 height 5
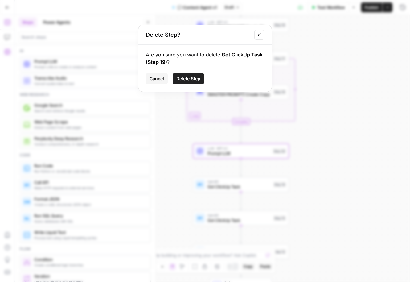
click at [189, 75] on button "Delete Step" at bounding box center [188, 78] width 31 height 11
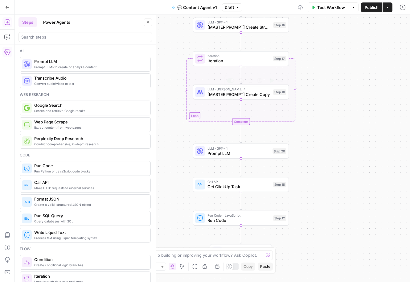
click at [212, 152] on span "Prompt LLM" at bounding box center [238, 153] width 63 height 6
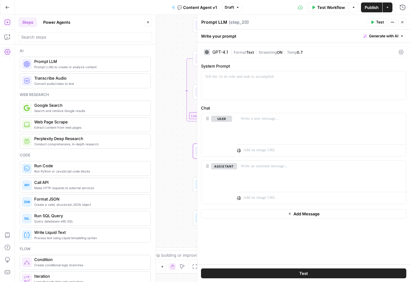
click at [400, 22] on icon "button" at bounding box center [402, 22] width 4 height 4
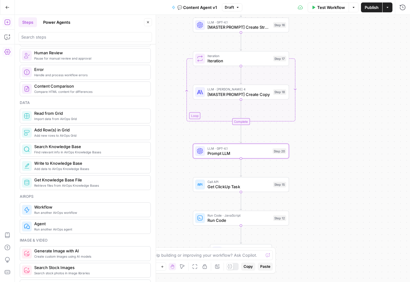
scroll to position [248, 0]
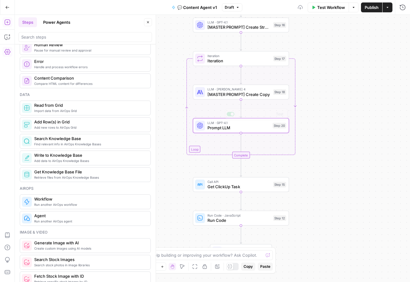
click at [219, 132] on div "LLM · GPT-4.1 Prompt LLM Step 20 Copy step Delete step Add Note Test" at bounding box center [241, 125] width 96 height 15
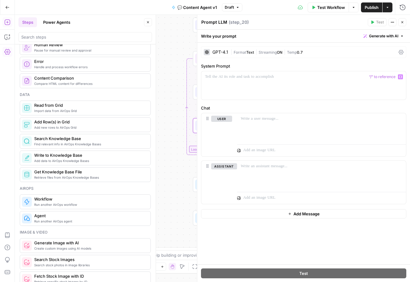
click at [177, 91] on div "true false Workflow Set Inputs Inputs Call API Get ClickUp Task Step 7 Call API…" at bounding box center [212, 148] width 395 height 267
click at [401, 19] on button "Close" at bounding box center [402, 22] width 8 height 8
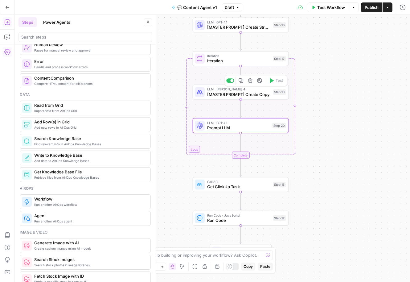
click at [222, 93] on span "[MASTER PROMPT] Create Copy" at bounding box center [238, 94] width 63 height 6
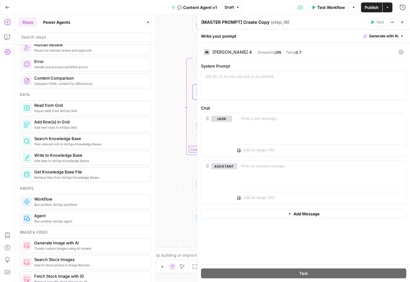
click at [158, 88] on div at bounding box center [155, 148] width 6 height 267
click at [183, 99] on div "true false Workflow Set Inputs Inputs Call API Get ClickUp Task Step 7 Call API…" at bounding box center [212, 148] width 395 height 267
click at [404, 23] on icon "button" at bounding box center [402, 22] width 4 height 4
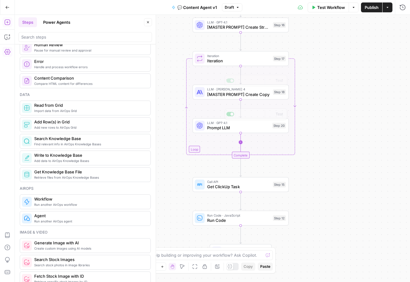
click at [241, 133] on icon "Edge from step_20 to step_17-iteration-end" at bounding box center [241, 142] width 0 height 21
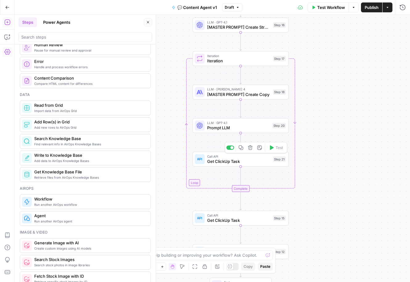
click at [260, 150] on button "Add Note" at bounding box center [259, 147] width 8 height 8
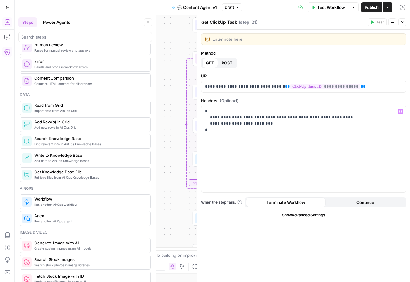
click at [172, 130] on div "true false Workflow Set Inputs Inputs Call API Get ClickUp Task Step 7 Call API…" at bounding box center [212, 148] width 395 height 267
click at [402, 24] on button "Close" at bounding box center [402, 22] width 8 height 8
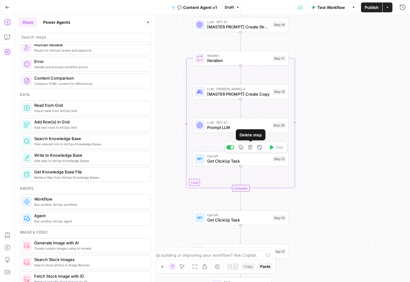
click at [251, 147] on icon "button" at bounding box center [250, 147] width 5 height 5
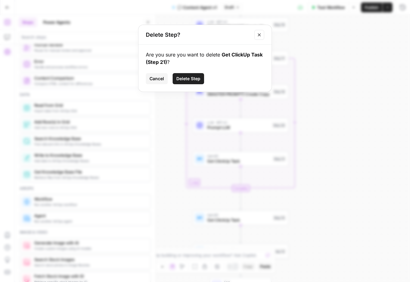
click at [194, 78] on span "Delete Step" at bounding box center [188, 78] width 24 height 6
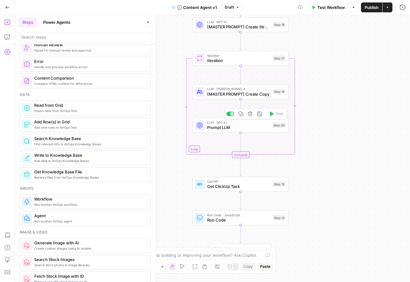
click at [217, 129] on span "Prompt LLM" at bounding box center [238, 127] width 63 height 6
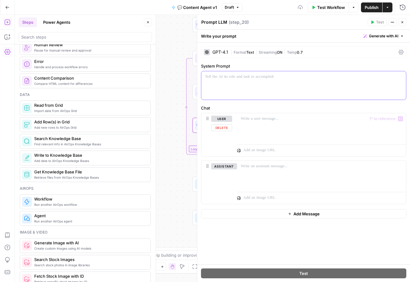
click at [247, 79] on div at bounding box center [303, 85] width 205 height 28
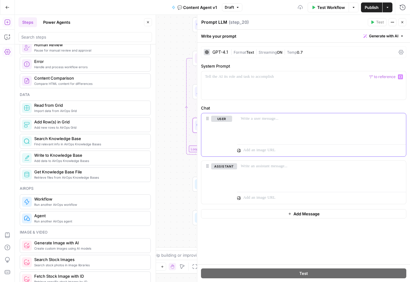
click at [272, 116] on p at bounding box center [321, 119] width 161 height 6
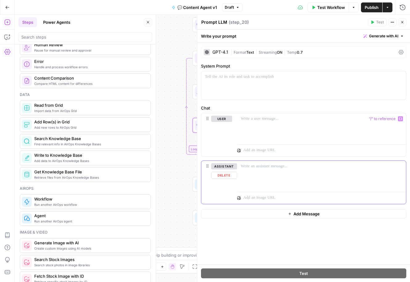
click at [224, 173] on button "Delete" at bounding box center [224, 175] width 26 height 7
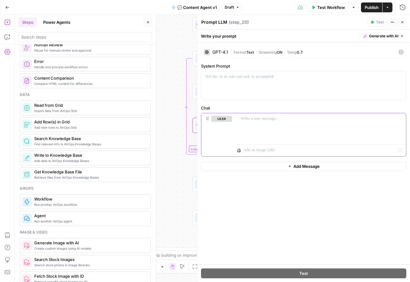
click at [257, 116] on p at bounding box center [321, 119] width 161 height 6
click at [294, 127] on div at bounding box center [321, 127] width 169 height 28
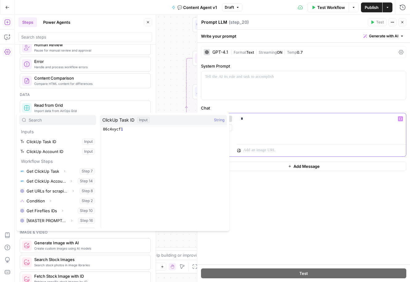
click at [282, 122] on div "*" at bounding box center [321, 127] width 169 height 28
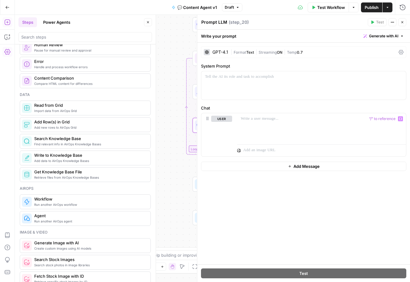
click at [174, 181] on div "true false Workflow Set Inputs Inputs Call API Get ClickUp Task Step 7 Call API…" at bounding box center [212, 148] width 395 height 267
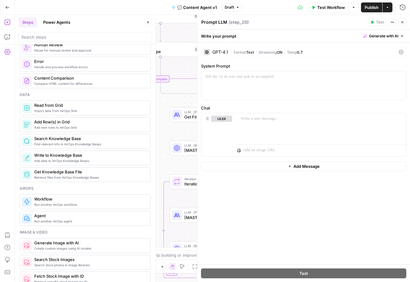
click at [405, 20] on button "Close" at bounding box center [402, 22] width 8 height 8
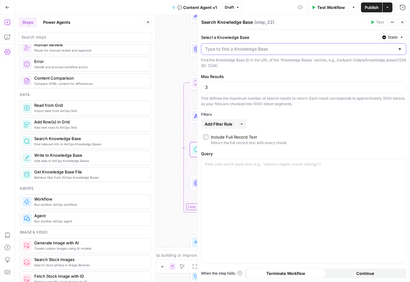
click at [236, 49] on input "Select a Knowledge Base" at bounding box center [300, 49] width 190 height 6
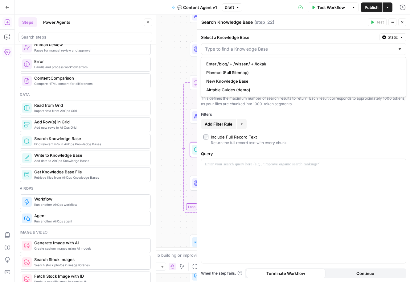
click at [303, 36] on label "Select a Knowledge Base" at bounding box center [289, 37] width 176 height 6
click at [303, 46] on input "Select a Knowledge Base" at bounding box center [300, 49] width 190 height 6
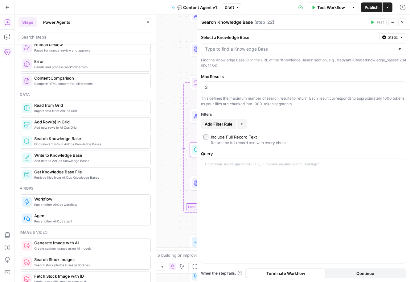
click at [303, 36] on label "Select a Knowledge Base" at bounding box center [289, 37] width 176 height 6
click at [303, 46] on input "Select a Knowledge Base" at bounding box center [300, 49] width 190 height 6
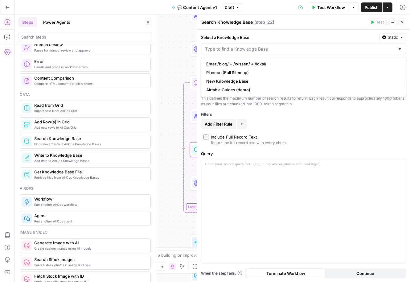
click at [248, 61] on span "Enter /blog/ + /wissen/ + /lokal/" at bounding box center [302, 64] width 192 height 6
type input "Enter /blog/ + /wissen/ + /lokal/"
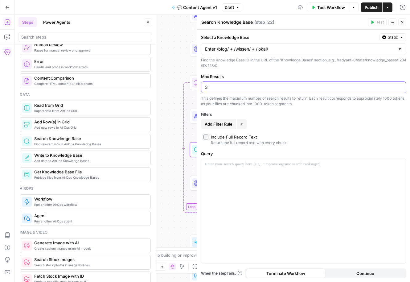
click at [229, 88] on input "3" at bounding box center [303, 87] width 197 height 6
type input "10"
click at [392, 39] on span "Static" at bounding box center [393, 38] width 10 height 6
click at [372, 66] on span "Liquid" at bounding box center [380, 64] width 35 height 6
click at [402, 24] on button "Close" at bounding box center [402, 22] width 8 height 8
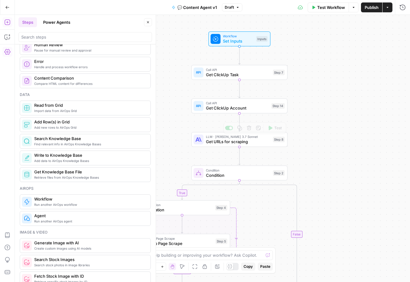
click at [228, 109] on span "Get ClickUp Account" at bounding box center [237, 108] width 63 height 6
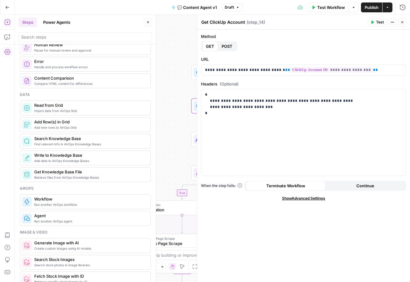
click at [377, 23] on span "Test" at bounding box center [380, 22] width 8 height 6
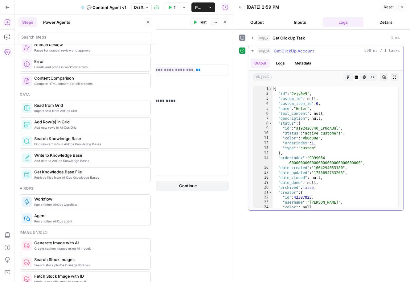
click at [281, 71] on div "object Markdown Code Editor HTML Viewer Raw Output Copy Expand Output" at bounding box center [325, 77] width 155 height 13
click at [327, 79] on div at bounding box center [307, 77] width 66 height 8
click at [315, 82] on div "object Markdown Code Editor HTML Viewer Raw Output Copy Expand Output" at bounding box center [325, 77] width 155 height 13
click at [351, 140] on div "{ "id" : "2vjy0e9" , "custom_id" : null , "custom_item_id" : 0 , "name" : "Ente…" at bounding box center [335, 151] width 126 height 131
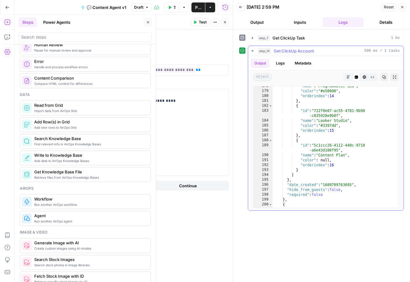
scroll to position [983, 0]
click at [355, 121] on div ""name" : "Programmatic SEO" , "color" : "#e50000" , "orderindex" : 14 } , { "id…" at bounding box center [335, 148] width 126 height 131
click at [375, 122] on div ""name" : "Programmatic SEO" , "color" : "#e50000" , "orderindex" : 14 } , { "id…" at bounding box center [335, 148] width 126 height 131
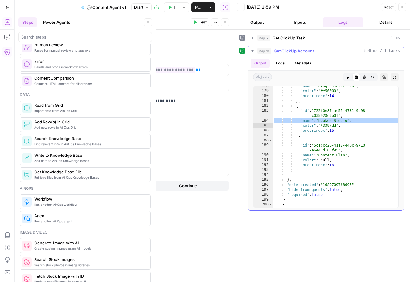
type textarea "**********"
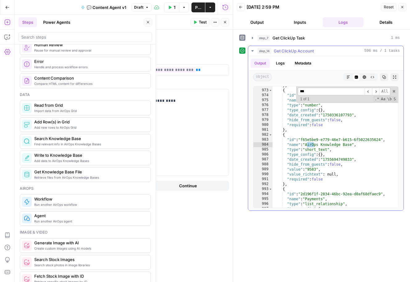
scroll to position [5607, 0]
type input "******"
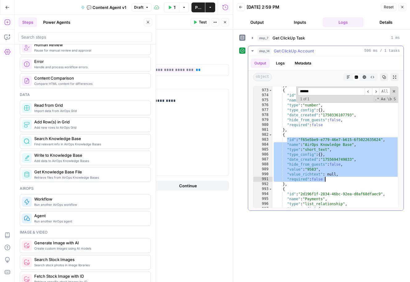
drag, startPoint x: 286, startPoint y: 138, endPoint x: 336, endPoint y: 179, distance: 65.4
click at [338, 179] on div "} , { "id" : "db5f6ec0-6b08-4d11-9e6e-419705634867" , "name" : "Proration Credi…" at bounding box center [335, 148] width 126 height 131
click at [336, 179] on div "} , { "id" : "db5f6ec0-6b08-4d11-9e6e-419705634867" , "name" : "Proration Credi…" at bounding box center [335, 148] width 126 height 131
type textarea "**********"
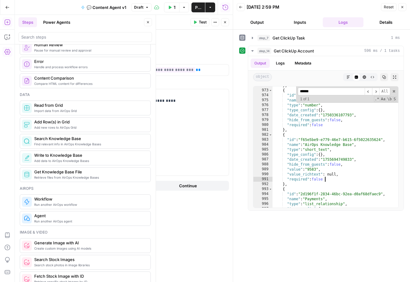
click at [404, 7] on icon "button" at bounding box center [402, 7] width 4 height 4
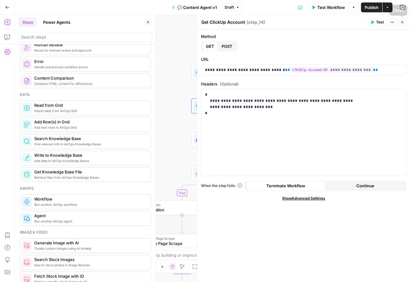
click at [402, 23] on icon "button" at bounding box center [402, 22] width 4 height 4
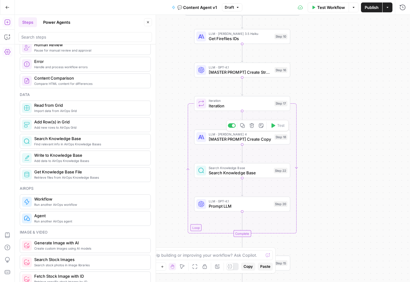
click at [241, 175] on span "Search Knowledge Base" at bounding box center [240, 172] width 63 height 6
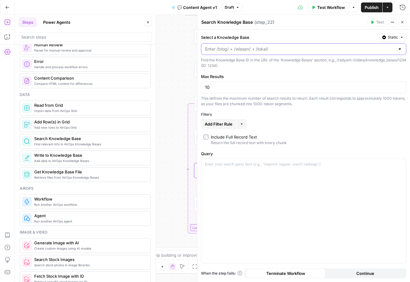
click at [263, 49] on input "Select a Knowledge Base" at bounding box center [300, 49] width 190 height 6
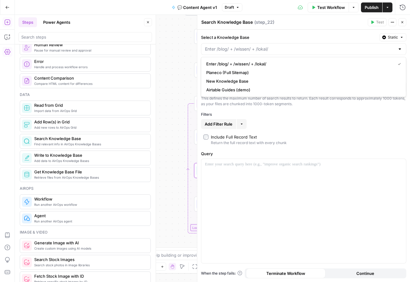
type input "Enter /blog/ + /wissen/ + /lokal/"
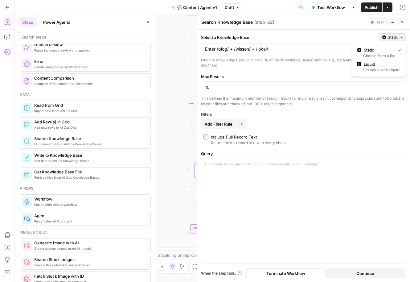
click at [392, 39] on span "Static" at bounding box center [393, 38] width 10 height 6
click at [376, 65] on span "Liquid" at bounding box center [380, 64] width 35 height 6
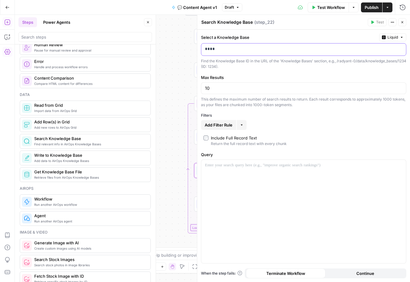
click at [313, 50] on p "****" at bounding box center [303, 49] width 197 height 6
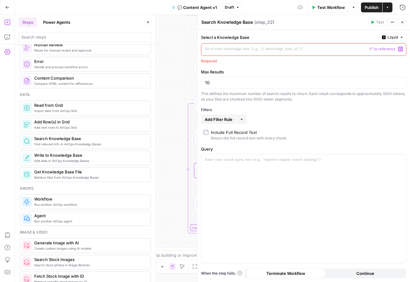
click at [402, 49] on button "Variables Menu" at bounding box center [400, 49] width 5 height 5
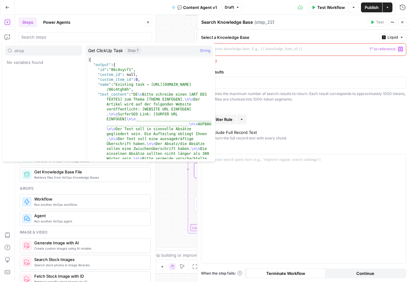
type input "airops"
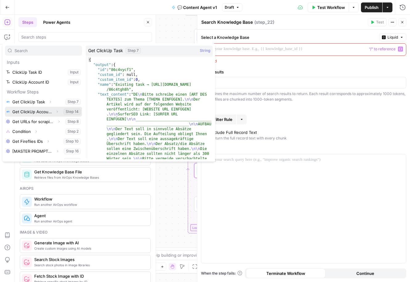
click at [58, 111] on icon "button" at bounding box center [57, 112] width 4 height 4
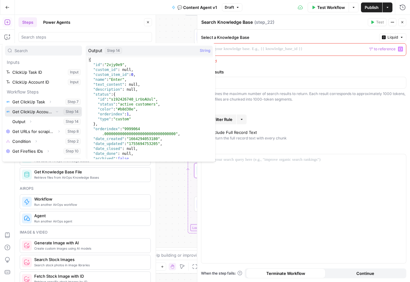
scroll to position [9, 0]
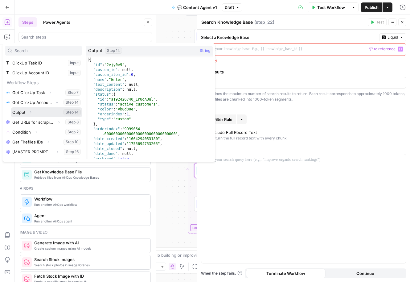
click at [32, 111] on icon "button" at bounding box center [31, 112] width 4 height 4
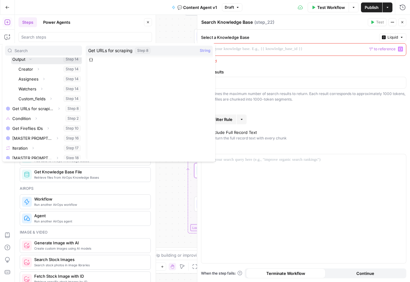
scroll to position [65, 0]
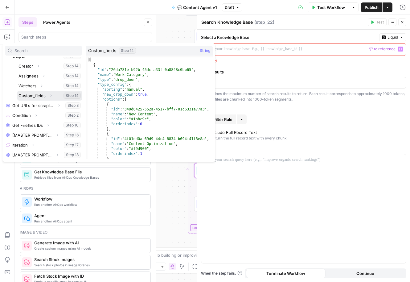
click at [49, 95] on icon "button" at bounding box center [51, 96] width 4 height 4
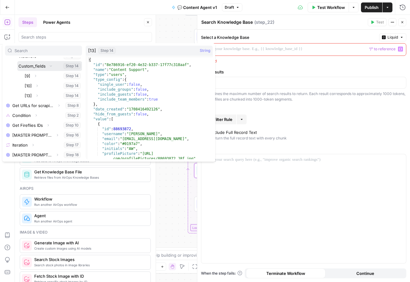
scroll to position [68, 0]
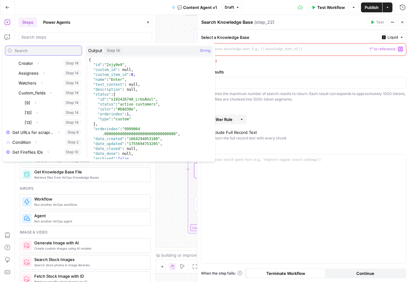
click at [28, 51] on input "text" at bounding box center [46, 50] width 65 height 6
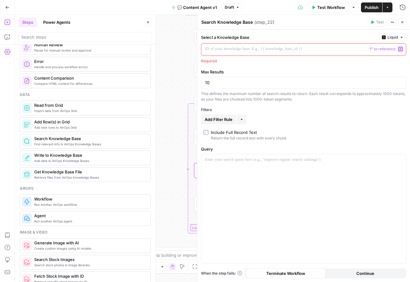
click at [401, 48] on icon "button" at bounding box center [400, 48] width 3 height 3
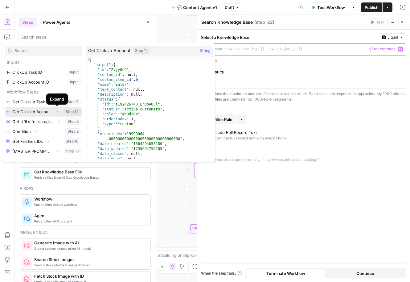
click at [57, 110] on icon "button" at bounding box center [57, 112] width 4 height 4
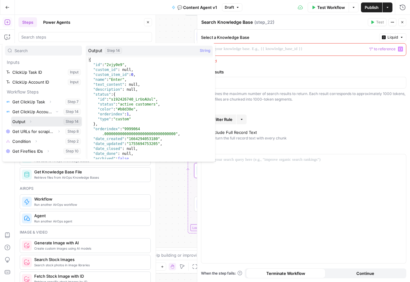
click at [30, 120] on icon "button" at bounding box center [31, 122] width 4 height 4
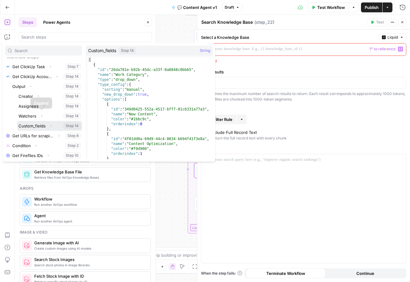
click at [50, 123] on button "Expand" at bounding box center [51, 126] width 8 height 8
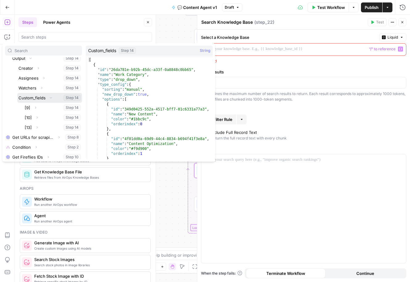
click at [31, 95] on button "Select variable Custom_fields" at bounding box center [49, 98] width 65 height 10
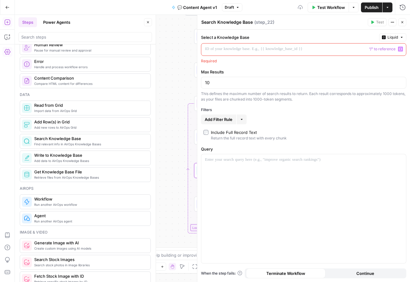
click at [319, 72] on label "Max Results" at bounding box center [303, 72] width 205 height 6
click at [319, 79] on input "10" at bounding box center [303, 82] width 197 height 6
click at [404, 23] on button "Close" at bounding box center [402, 22] width 8 height 8
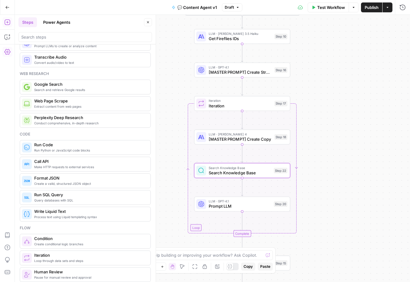
scroll to position [26, 0]
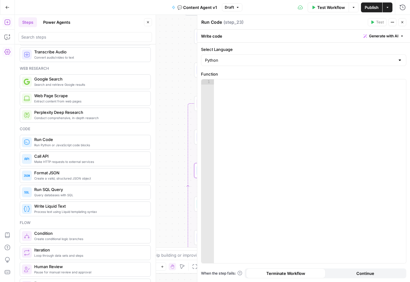
click at [266, 117] on div at bounding box center [310, 176] width 192 height 195
click at [398, 84] on button "Variables Menu" at bounding box center [400, 84] width 5 height 5
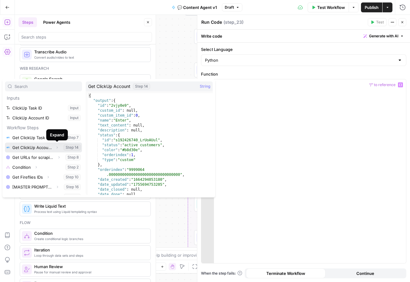
click at [57, 146] on icon "button" at bounding box center [57, 147] width 4 height 4
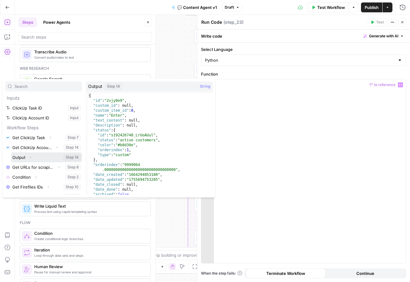
click at [19, 157] on button "Select variable Output" at bounding box center [46, 157] width 71 height 10
type textarea "**********"
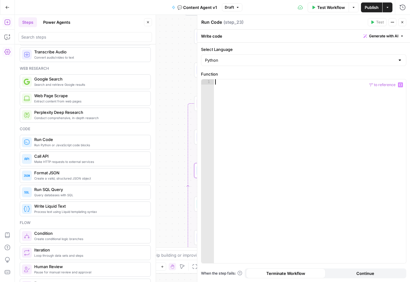
click at [267, 116] on div at bounding box center [310, 176] width 192 height 195
click at [396, 82] on span "“/” to reference" at bounding box center [381, 84] width 31 height 5
click at [400, 84] on icon "button" at bounding box center [400, 84] width 3 height 3
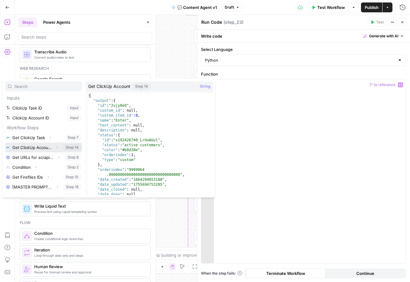
click at [43, 147] on button "Select variable Get ClickUp Account" at bounding box center [43, 147] width 77 height 10
type textarea "**********"
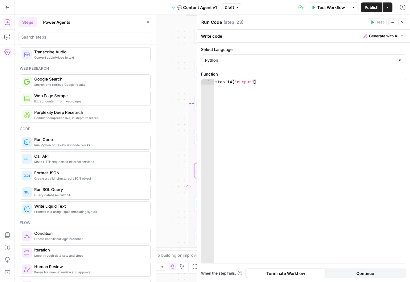
click at [402, 22] on icon "button" at bounding box center [402, 22] width 4 height 4
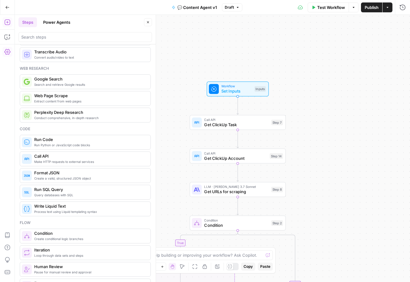
click at [211, 156] on span "Get ClickUp Account" at bounding box center [235, 158] width 63 height 6
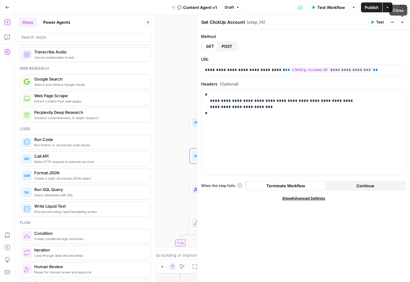
click at [402, 23] on icon "button" at bounding box center [402, 22] width 4 height 4
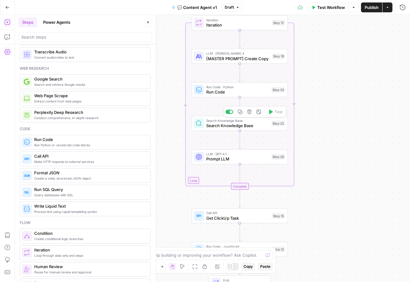
click at [212, 124] on span "Search Knowledge Base" at bounding box center [237, 125] width 63 height 6
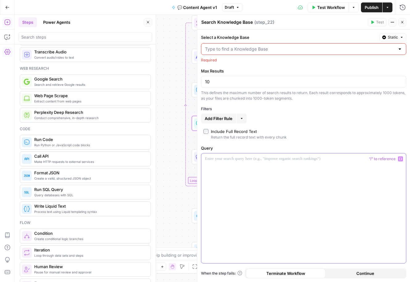
click at [242, 167] on div at bounding box center [303, 208] width 205 height 110
click at [242, 50] on input "Select a Knowledge Base" at bounding box center [300, 49] width 190 height 6
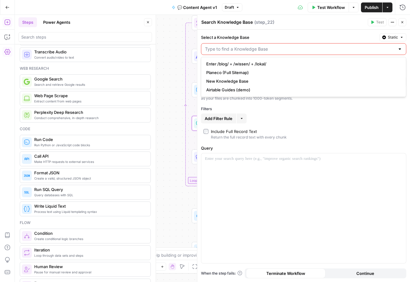
click at [394, 39] on span "Static" at bounding box center [393, 38] width 10 height 6
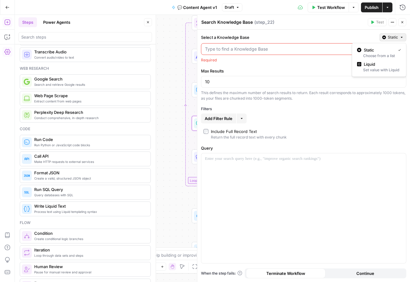
click at [291, 46] on input "Select a Knowledge Base" at bounding box center [300, 49] width 190 height 6
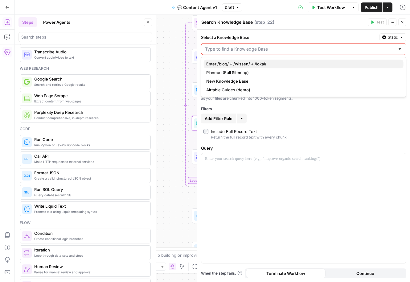
click at [234, 63] on span "Enter /blog/ + /wissen/ + /lokal/" at bounding box center [302, 64] width 192 height 6
type input "Enter /blog/ + /wissen/ + /lokal/"
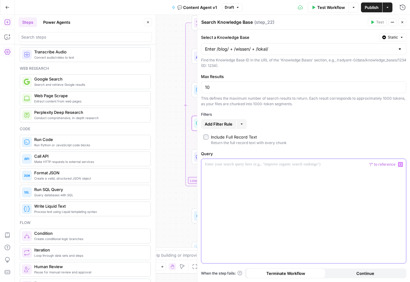
click at [251, 188] on div at bounding box center [303, 211] width 205 height 104
click at [331, 153] on label "Query" at bounding box center [303, 153] width 205 height 6
click at [401, 22] on icon "button" at bounding box center [402, 22] width 2 height 2
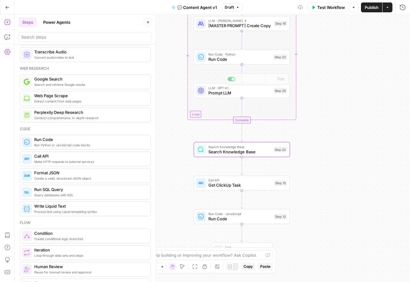
click at [228, 152] on span "Search Knowledge Base" at bounding box center [239, 151] width 63 height 6
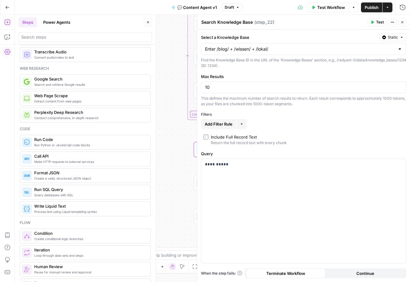
click at [373, 22] on icon "button" at bounding box center [372, 22] width 3 height 3
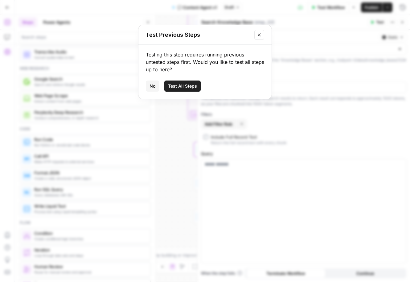
click at [264, 35] on button "Close modal" at bounding box center [259, 35] width 10 height 10
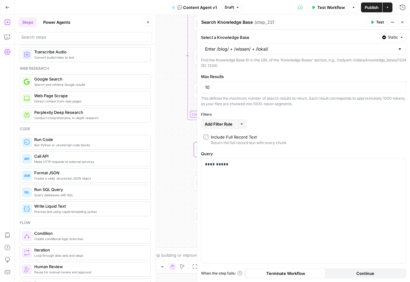
click at [404, 21] on icon "button" at bounding box center [402, 22] width 4 height 4
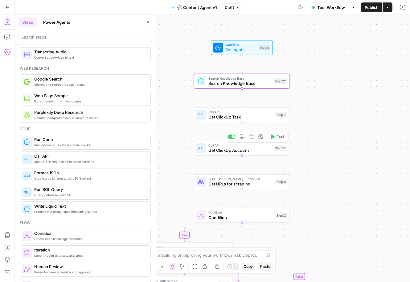
click at [246, 80] on span "Search Knowledge Base" at bounding box center [239, 83] width 63 height 6
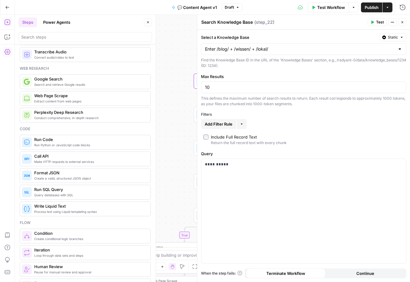
click at [375, 21] on button "Test" at bounding box center [377, 22] width 19 height 8
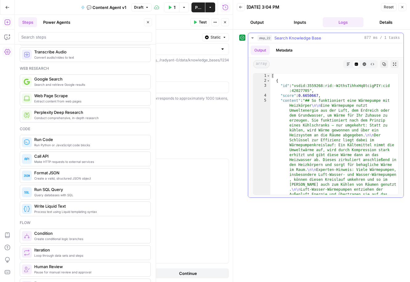
type textarea "**********"
drag, startPoint x: 301, startPoint y: 94, endPoint x: 319, endPoint y: 95, distance: 18.5
click at [319, 95] on div "[ { "id" : "vsdid:3559268:rid:-WJthsTihhxHq8tcigPIY:cid :42027705" , "score" : …" at bounding box center [334, 215] width 128 height 284
click at [256, 19] on button "Output" at bounding box center [257, 22] width 41 height 10
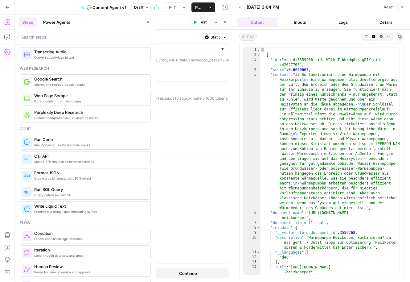
type textarea "**********"
drag, startPoint x: 310, startPoint y: 212, endPoint x: 305, endPoint y: 217, distance: 7.2
click at [305, 217] on div "[ { "id" : "vsdid:3559268:rid:-WJthsTihhxHq8tcigPIY:cid :42027705" , "score" : …" at bounding box center [330, 168] width 140 height 242
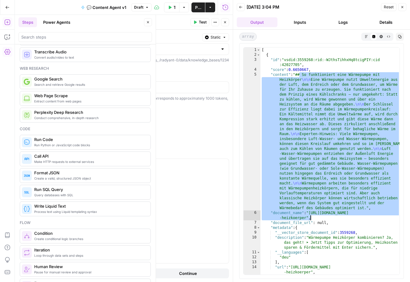
drag, startPoint x: 298, startPoint y: 72, endPoint x: 316, endPoint y: 205, distance: 134.0
click at [316, 205] on div "[ { "id" : "vsdid:3559268:rid:-WJthsTihhxHq8tcigPIY:cid :42027705" , "score" : …" at bounding box center [330, 168] width 140 height 242
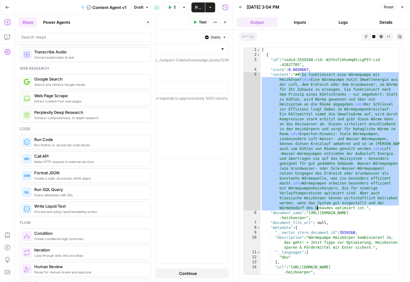
click at [316, 205] on div "[ { "id" : "vsdid:3559268:rid:-WJthsTihhxHq8tcigPIY:cid :42027705" , "score" : …" at bounding box center [330, 168] width 140 height 242
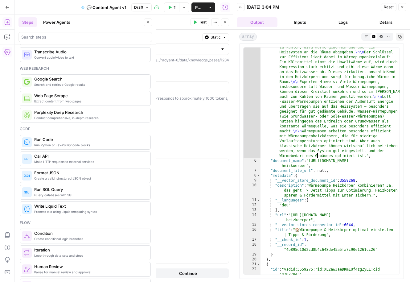
scroll to position [52, 0]
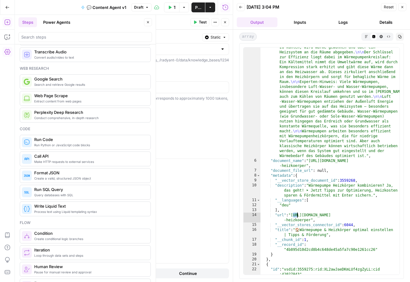
drag, startPoint x: 291, startPoint y: 214, endPoint x: 310, endPoint y: 218, distance: 19.9
click at [310, 218] on div ""content" : "## So funktioniert eine Wärmepumpe mit Heizkörper \n\n Eine Wärmep…" at bounding box center [330, 205] width 140 height 371
type textarea "**********"
click at [310, 218] on div ""content" : "## So funktioniert eine Wärmepumpe mit Heizkörper \n\n Eine Wärmep…" at bounding box center [330, 205] width 140 height 371
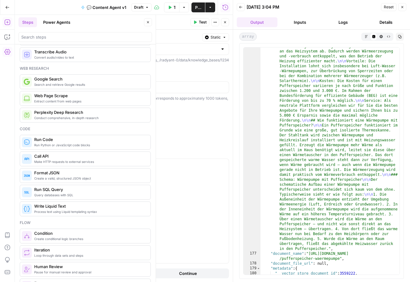
scroll to position [5233, 0]
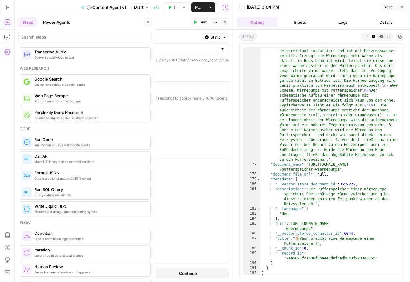
click at [403, 8] on icon "button" at bounding box center [402, 7] width 4 height 4
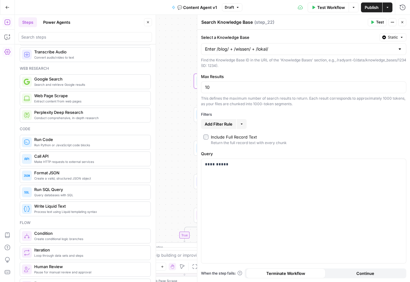
click at [403, 24] on icon "button" at bounding box center [402, 22] width 4 height 4
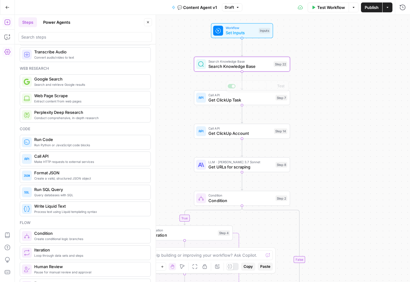
click at [238, 65] on span "Search Knowledge Base" at bounding box center [239, 66] width 63 height 6
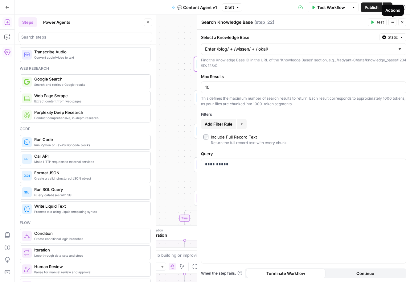
click at [393, 23] on icon "button" at bounding box center [392, 22] width 4 height 4
click at [237, 52] on div "Enter /blog/ + /wissen/ + /lokal/" at bounding box center [303, 49] width 205 height 12
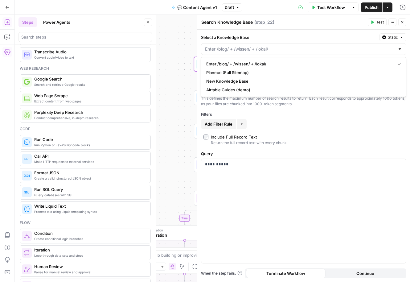
type input "Enter /blog/ + /wissen/ + /lokal/"
click at [294, 36] on label "Select a Knowledge Base" at bounding box center [289, 37] width 176 height 6
click at [294, 46] on input "Enter /blog/ + /wissen/ + /lokal/" at bounding box center [300, 49] width 190 height 6
type input "Enter /blog/ + /wissen/ + /lokal/"
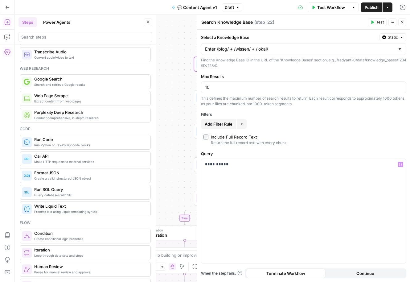
click at [320, 144] on label "Include Full Record Text Return the full record text with every chunk" at bounding box center [303, 140] width 200 height 12
click at [220, 121] on span "Add Filter Rule" at bounding box center [219, 124] width 28 height 6
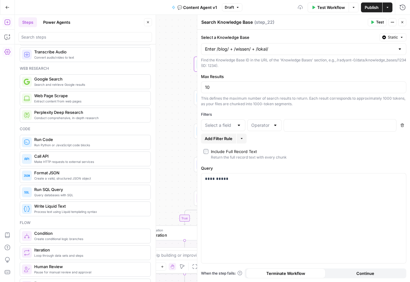
click at [234, 121] on div at bounding box center [223, 125] width 44 height 12
click at [225, 150] on span "title" at bounding box center [221, 148] width 31 height 6
type input "title"
click at [265, 123] on input "text" at bounding box center [260, 125] width 19 height 6
click at [263, 192] on span "is one of" at bounding box center [263, 191] width 22 height 6
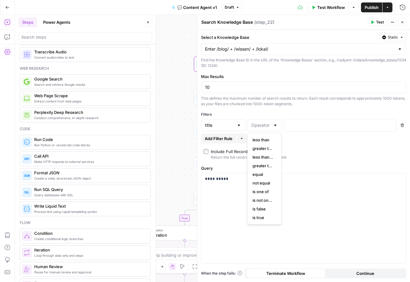
type input "is one of"
click at [268, 126] on input "text" at bounding box center [260, 125] width 19 height 6
type input "is one of"
click at [316, 119] on div "“/” to reference Variables Menu" at bounding box center [339, 125] width 113 height 13
click at [306, 124] on p at bounding box center [334, 125] width 95 height 6
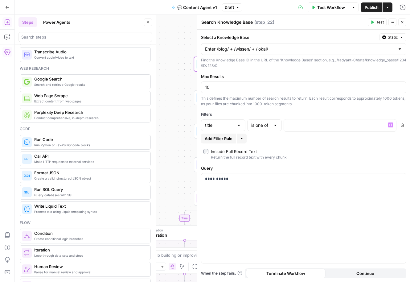
click at [345, 148] on label "Include Full Record Text Return the full record text with every chunk" at bounding box center [303, 154] width 200 height 12
click at [303, 128] on div at bounding box center [335, 125] width 102 height 12
click at [221, 154] on div "Return the full record text with every chunk" at bounding box center [249, 157] width 76 height 6
click at [404, 126] on button "Delete" at bounding box center [402, 125] width 8 height 8
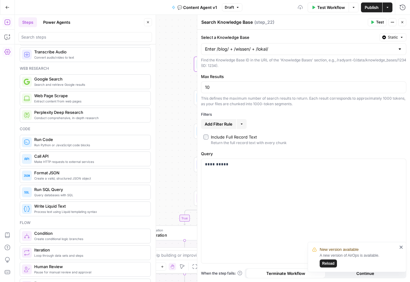
click at [375, 21] on button "Test" at bounding box center [377, 22] width 19 height 8
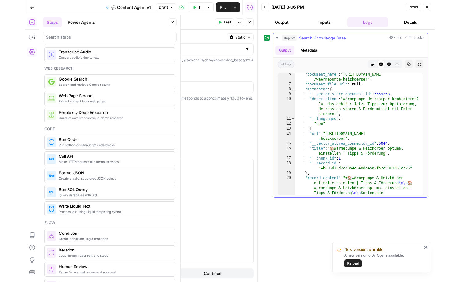
scroll to position [61, 0]
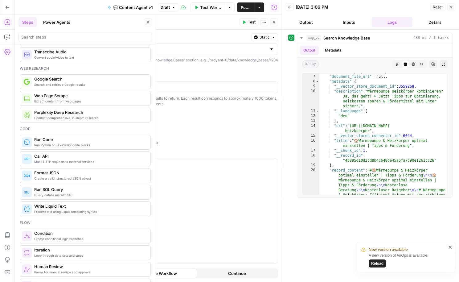
click at [409, 9] on icon "button" at bounding box center [451, 7] width 4 height 4
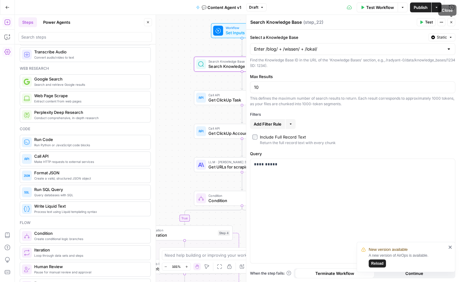
click at [409, 22] on icon "button" at bounding box center [451, 22] width 4 height 4
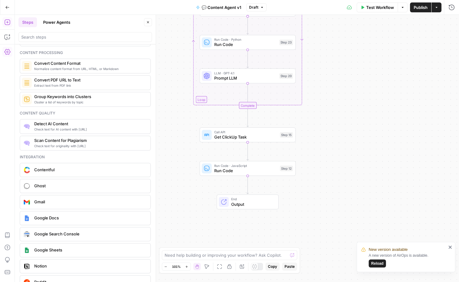
scroll to position [1084, 0]
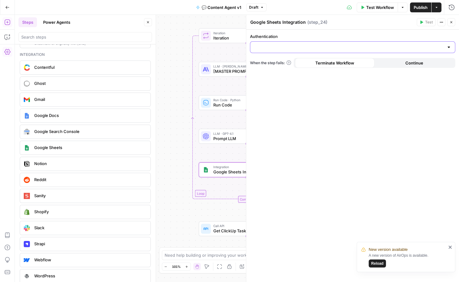
click at [299, 48] on input "Authentication" at bounding box center [349, 47] width 190 height 6
click at [282, 63] on span "Google Sheets [EMAIL_ADDRESS][DOMAIN_NAME]" at bounding box center [351, 62] width 192 height 6
type input "Google Sheets [EMAIL_ADDRESS][DOMAIN_NAME]"
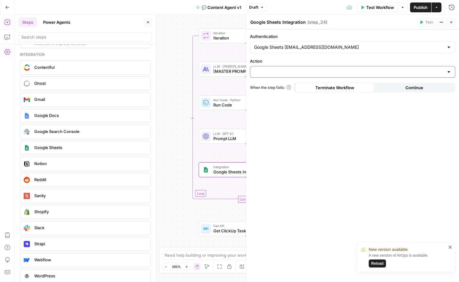
click at [280, 73] on input "Action" at bounding box center [349, 72] width 190 height 6
click at [277, 87] on span "Create Spreadsheet" at bounding box center [351, 86] width 192 height 6
type input "Create Spreadsheet"
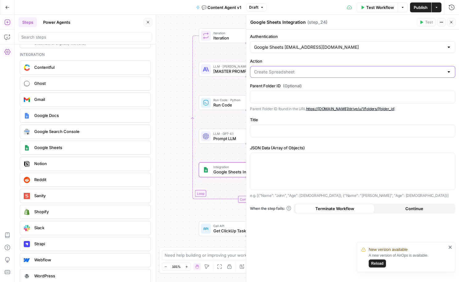
click at [273, 69] on input "Action" at bounding box center [349, 72] width 190 height 6
type input "Create Spreadsheet"
click at [287, 60] on label "Action" at bounding box center [352, 61] width 205 height 6
click at [287, 69] on input "Create Spreadsheet" at bounding box center [349, 72] width 190 height 6
type input "Create Spreadsheet"
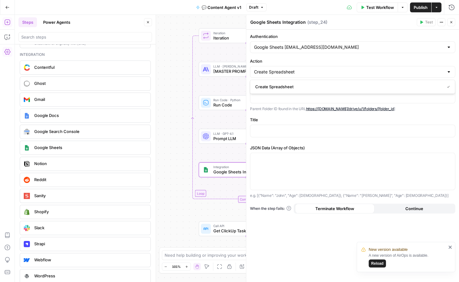
click at [409, 22] on icon "button" at bounding box center [451, 22] width 4 height 4
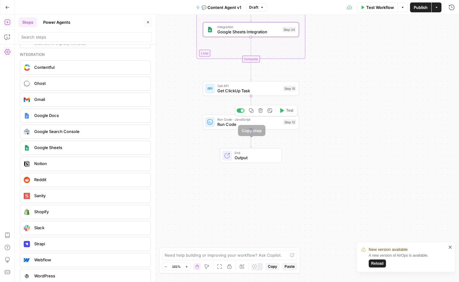
click at [239, 152] on span "End" at bounding box center [255, 152] width 42 height 5
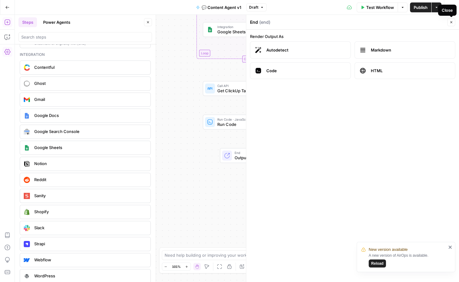
click at [409, 20] on button "Close" at bounding box center [451, 22] width 8 height 8
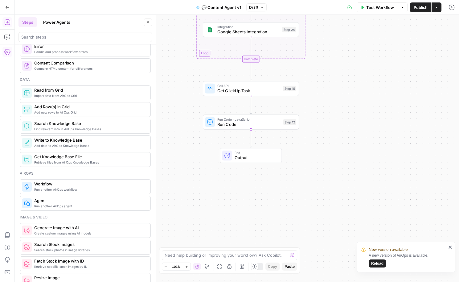
scroll to position [0, 0]
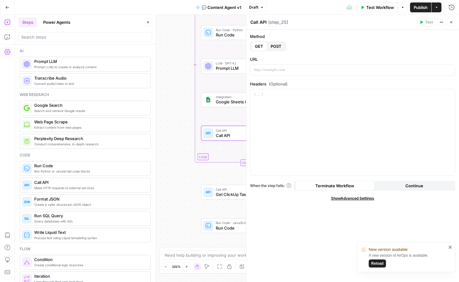
click at [409, 23] on icon "button" at bounding box center [451, 22] width 4 height 4
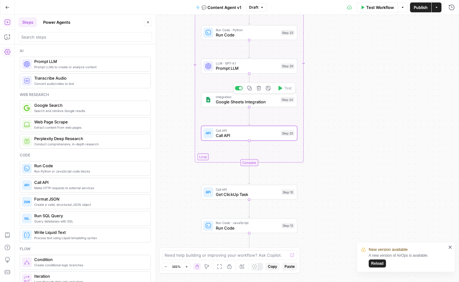
click at [260, 91] on button "Delete step" at bounding box center [258, 88] width 8 height 8
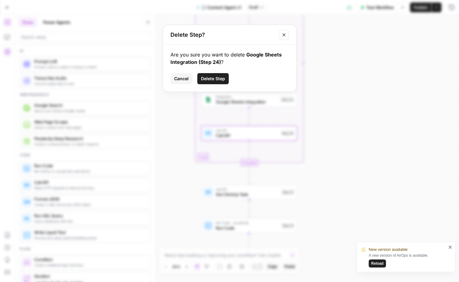
click at [218, 80] on span "Delete Step" at bounding box center [213, 78] width 24 height 6
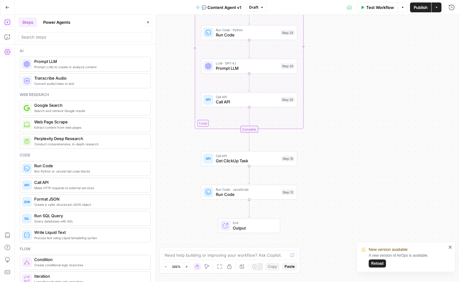
click at [225, 103] on span "Call API" at bounding box center [247, 102] width 63 height 6
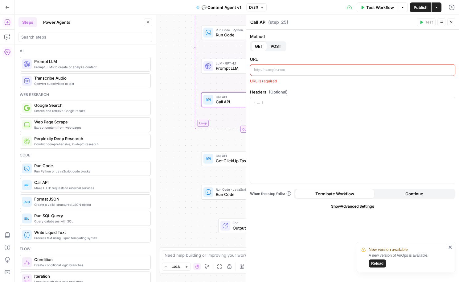
click at [266, 23] on div "Call API Call API" at bounding box center [258, 21] width 19 height 7
click at [260, 23] on textarea "Call API" at bounding box center [258, 22] width 16 height 6
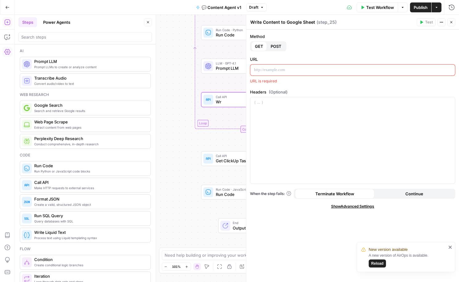
type textarea "Write Content to Google Sheet"
click at [409, 22] on icon "button" at bounding box center [451, 22] width 2 height 2
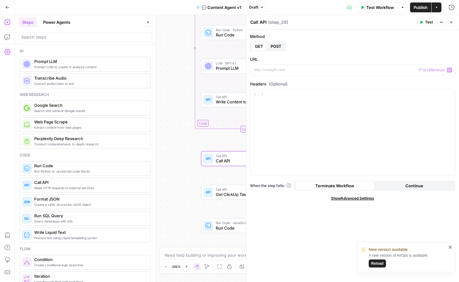
click at [258, 23] on textarea "Call API" at bounding box center [258, 22] width 16 height 6
type textarea "G"
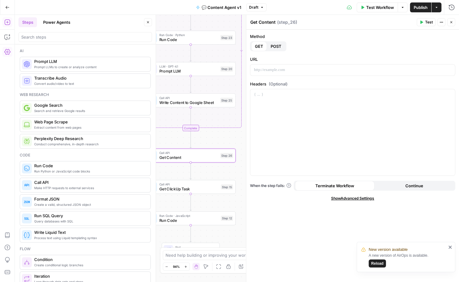
type textarea "Get Content"
click at [180, 104] on span "Write Content to Google Sheet" at bounding box center [188, 102] width 59 height 6
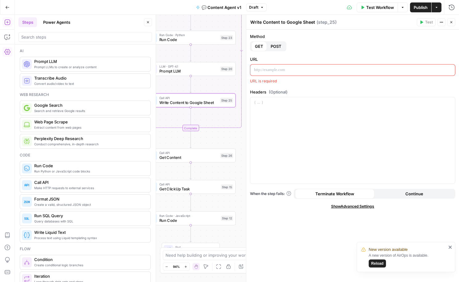
click at [278, 19] on textarea "Write Content to Google Sheet" at bounding box center [282, 22] width 65 height 6
click at [280, 21] on textarea "Write Content to Google Sheet" at bounding box center [282, 22] width 65 height 6
type textarea "Write Section to Google Sheet"
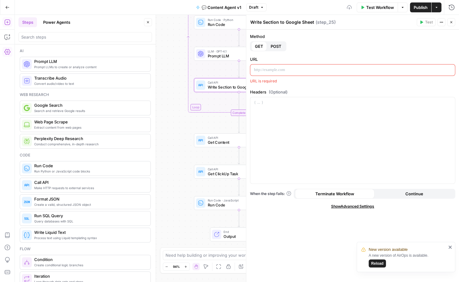
click at [219, 138] on span "Call API" at bounding box center [237, 137] width 59 height 5
click at [259, 22] on textarea "Get Content" at bounding box center [262, 22] width 25 height 6
type textarea "Get Full Content from Google Sheet"
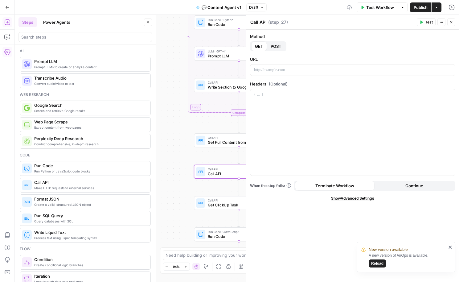
click at [254, 24] on textarea "Call API" at bounding box center [258, 22] width 16 height 6
type textarea "Write Full Content to Google Doc"
click at [409, 22] on icon "button" at bounding box center [451, 22] width 4 height 4
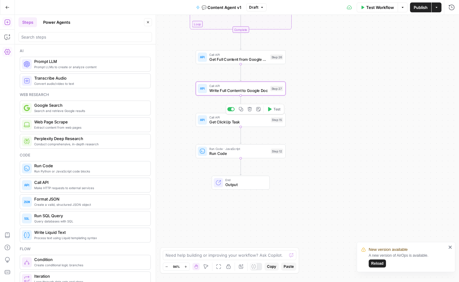
click at [221, 121] on span "Get ClickUp Task" at bounding box center [238, 122] width 59 height 6
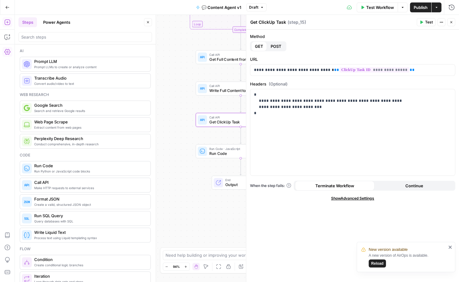
click at [269, 21] on textarea "Get ClickUp Task" at bounding box center [268, 22] width 36 height 6
type textarea "Comment Content Doc on ClickUp Task"
click at [409, 21] on icon "button" at bounding box center [451, 22] width 4 height 4
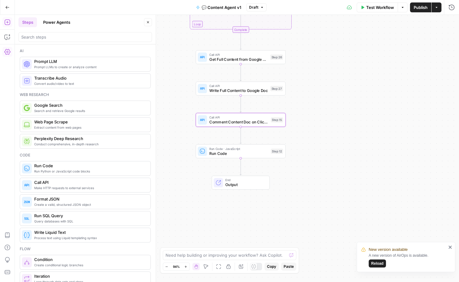
click at [244, 151] on span "Run Code" at bounding box center [238, 153] width 59 height 6
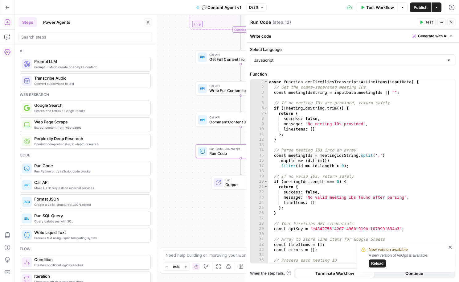
click at [260, 22] on textarea "Run Code" at bounding box center [260, 22] width 21 height 6
type textarea "Get Fireflies Meetings"
click at [409, 21] on button "Close" at bounding box center [451, 22] width 8 height 8
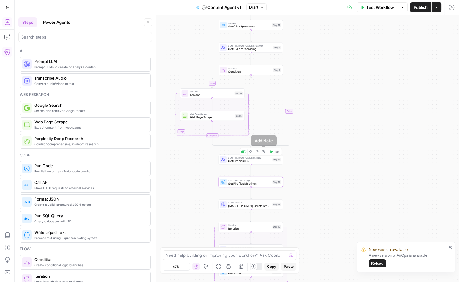
click at [258, 152] on icon "button" at bounding box center [256, 151] width 3 height 3
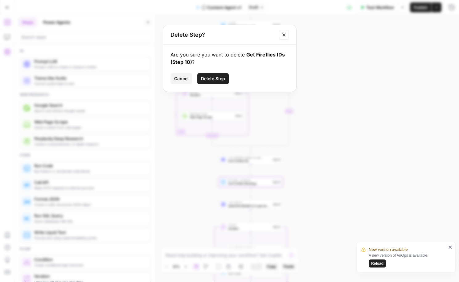
click at [221, 76] on span "Delete Step" at bounding box center [213, 78] width 24 height 6
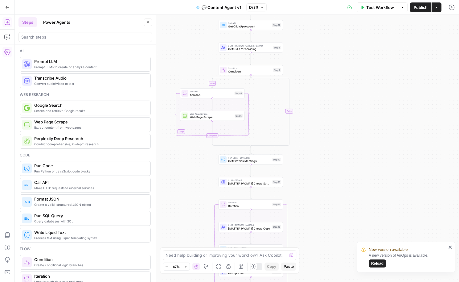
scroll to position [60, 0]
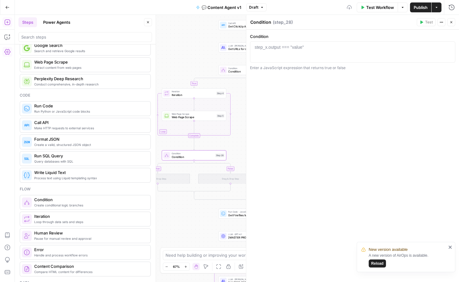
click at [409, 22] on icon "button" at bounding box center [451, 22] width 4 height 4
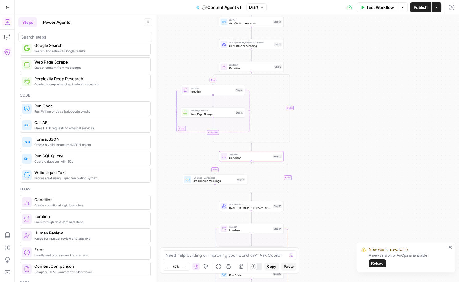
click at [241, 66] on span "Condition" at bounding box center [250, 68] width 43 height 4
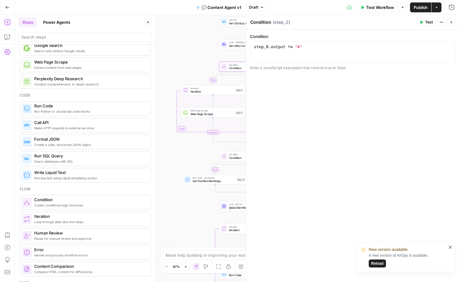
click at [260, 28] on header "Condition Condition ( step_2 ) Test Actions Close" at bounding box center [352, 22] width 213 height 15
click at [259, 21] on textarea "Condition" at bounding box center [260, 22] width 21 height 6
type textarea "Scraping Yes/No"
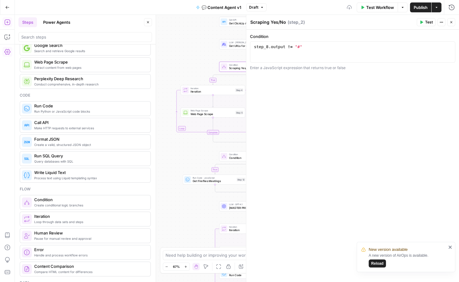
click at [177, 155] on div "true true false false Workflow Set Inputs Inputs Search Knowledge Base Search K…" at bounding box center [237, 148] width 444 height 267
click at [230, 156] on span "Condition" at bounding box center [250, 157] width 42 height 4
click at [261, 21] on textarea "Condition" at bounding box center [260, 22] width 21 height 6
type textarea "Expert Interview Yes/No"
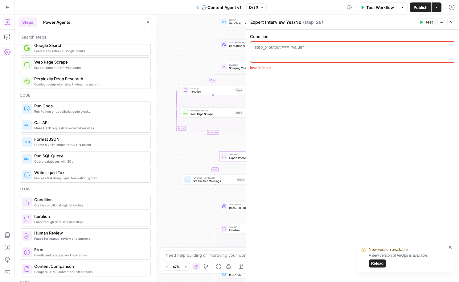
click at [409, 24] on button "Close" at bounding box center [451, 22] width 8 height 8
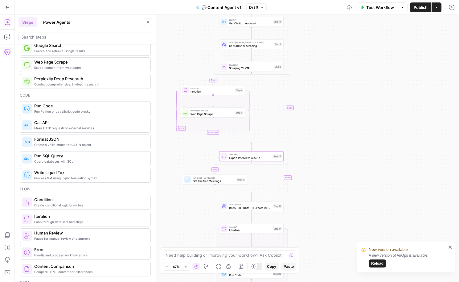
click at [320, 150] on div "true true false false Workflow Set Inputs Inputs Search Knowledge Base Search K…" at bounding box center [237, 148] width 444 height 267
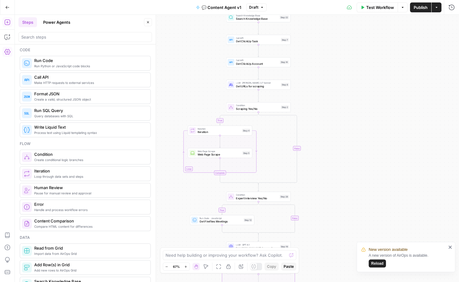
scroll to position [0, 0]
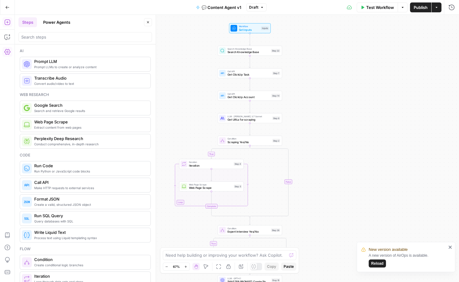
click at [378, 269] on div "New version available A new version of AirOps is available. Reload" at bounding box center [403, 256] width 89 height 25
click at [378, 262] on span "Reload" at bounding box center [377, 263] width 12 height 6
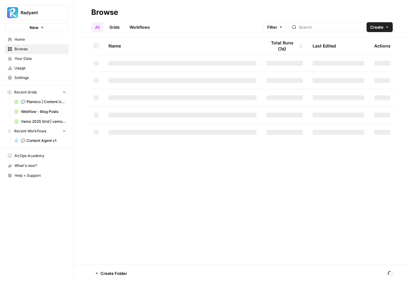
click at [25, 60] on span "Your Data" at bounding box center [39, 59] width 51 height 6
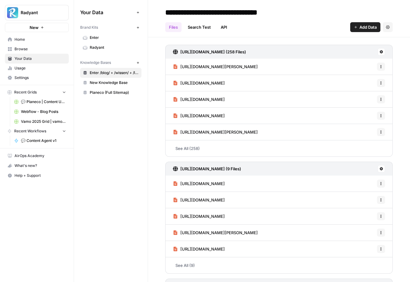
click at [108, 70] on span "Enter /blog/ + /wissen/ + /lokal/" at bounding box center [114, 73] width 49 height 6
click at [193, 51] on h3 "https://www.enter.de/sitemap.xml (258 Files)" at bounding box center [213, 52] width 66 height 6
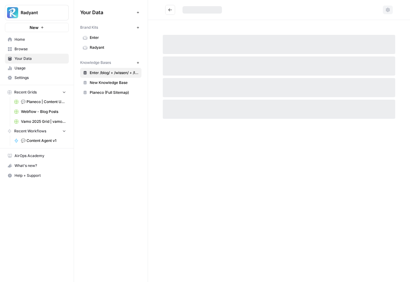
click at [193, 51] on div at bounding box center [279, 44] width 232 height 19
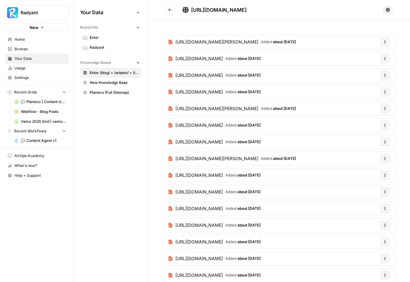
click at [218, 10] on span "https://www.enter.de/sitemap.xml" at bounding box center [218, 10] width 55 height 6
click at [388, 9] on icon at bounding box center [387, 9] width 5 height 5
click at [317, 13] on h2 "https://www.enter.de/sitemap.xml" at bounding box center [272, 10] width 215 height 10
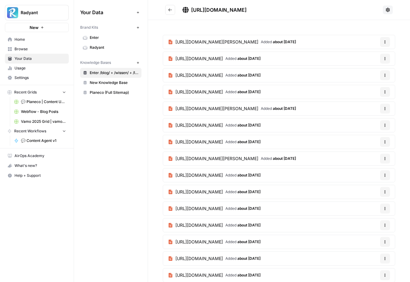
click at [170, 9] on icon "Go back" at bounding box center [170, 10] width 4 height 4
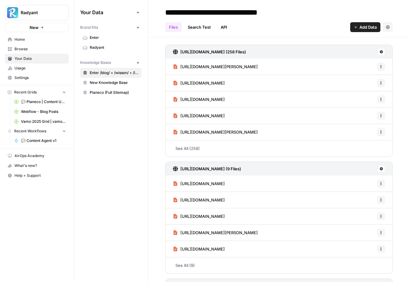
click at [230, 65] on span "https://www.enter.de/blog/handwerker-mindestlohn" at bounding box center [218, 66] width 77 height 6
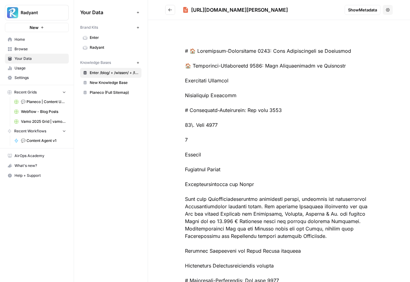
click at [170, 8] on icon "Go back" at bounding box center [170, 10] width 4 height 4
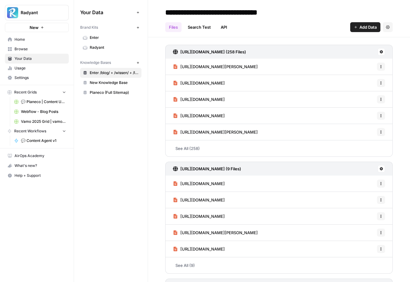
click at [243, 65] on span "https://www.enter.de/blog/handwerker-mindestlohn" at bounding box center [218, 66] width 77 height 6
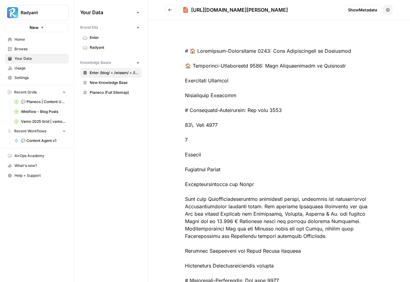
click at [166, 8] on button "Go back" at bounding box center [170, 10] width 10 height 10
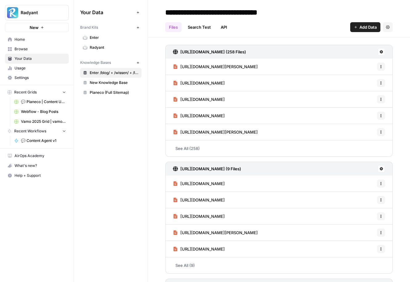
click at [102, 68] on link "Enter /blog/ + /wissen/ + /lokal/" at bounding box center [110, 73] width 61 height 10
click at [215, 12] on input "**********" at bounding box center [222, 12] width 118 height 12
click at [389, 26] on icon "button" at bounding box center [388, 27] width 4 height 4
click at [281, 25] on div "Files Search Test API Add Data Settings" at bounding box center [278, 24] width 227 height 15
click at [224, 28] on link "API" at bounding box center [224, 27] width 14 height 10
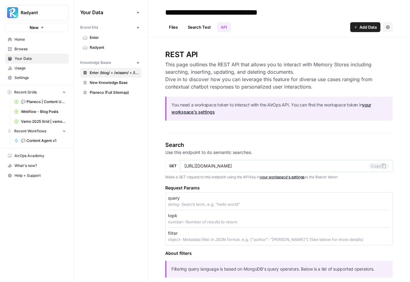
click at [285, 163] on input "https://app.airops.com/public_api/vector_stores/9583/search" at bounding box center [276, 166] width 184 height 6
click at [174, 33] on header "**********" at bounding box center [279, 18] width 262 height 37
click at [173, 26] on link "Files" at bounding box center [173, 27] width 16 height 10
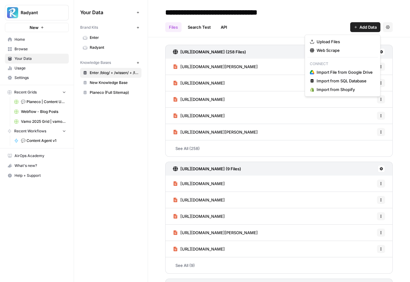
click at [362, 31] on button "Add Data" at bounding box center [365, 27] width 30 height 10
click at [328, 50] on span "Web Scrape" at bounding box center [344, 50] width 56 height 6
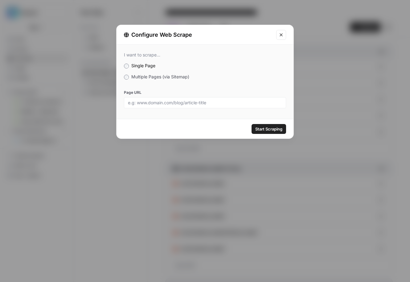
click at [152, 75] on span "Multiple Pages (via Sitemap)" at bounding box center [160, 76] width 58 height 5
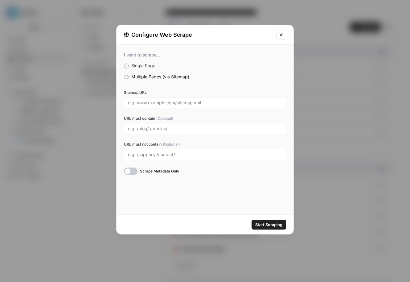
click at [280, 30] on button "Close modal" at bounding box center [281, 35] width 10 height 10
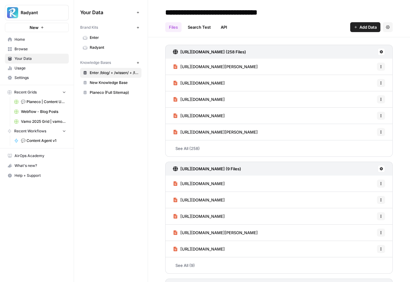
click at [374, 29] on span "Add Data" at bounding box center [367, 27] width 17 height 6
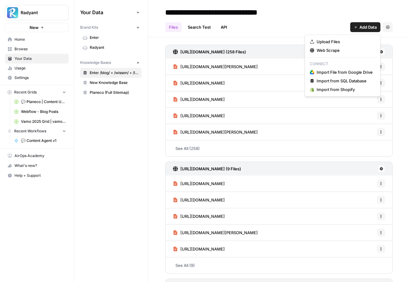
click at [280, 34] on header "**********" at bounding box center [279, 18] width 262 height 37
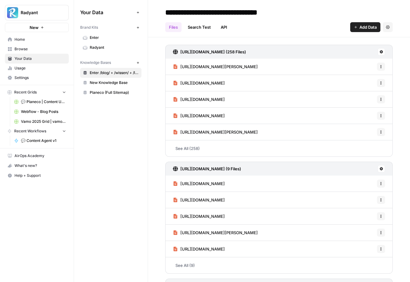
click at [361, 29] on span "Add Data" at bounding box center [367, 27] width 17 height 6
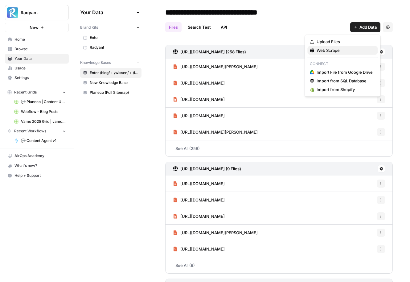
click at [324, 49] on span "Web Scrape" at bounding box center [344, 50] width 56 height 6
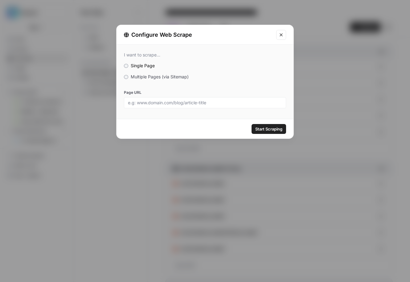
click at [137, 76] on span "Multiple Pages (via Sitemap)" at bounding box center [160, 76] width 58 height 5
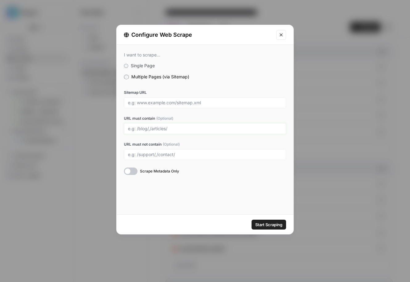
click at [156, 128] on input "URL must contain (Optional)" at bounding box center [205, 129] width 154 height 6
type input "/blog/"
click at [282, 36] on icon "Close modal" at bounding box center [280, 34] width 3 height 3
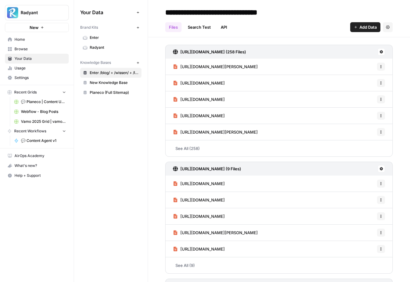
click at [358, 26] on button "Add Data" at bounding box center [365, 27] width 30 height 10
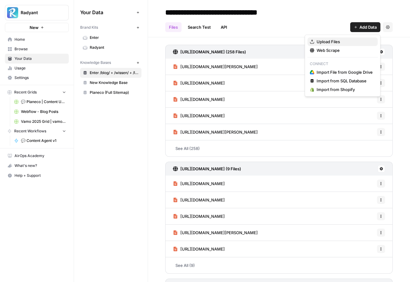
click at [331, 42] on span "Upload Files" at bounding box center [344, 42] width 56 height 6
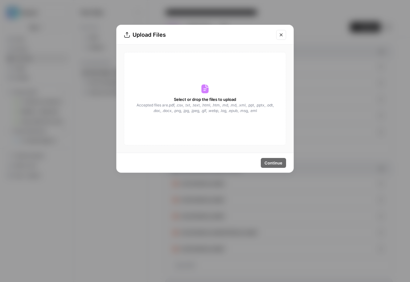
click at [218, 110] on span "Accepted files are .pdf, .csv, .txt, .text, .html, .htm, .md, .md, .xml, .ppt, …" at bounding box center [205, 107] width 138 height 11
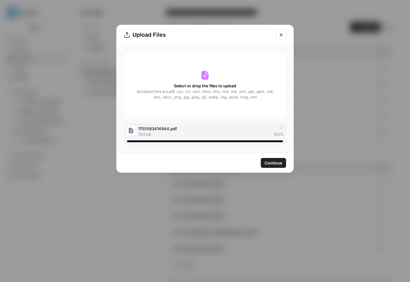
click at [274, 161] on span "Continue" at bounding box center [273, 163] width 18 height 6
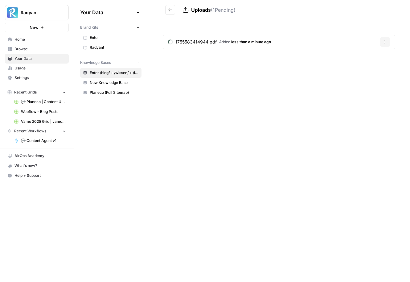
click at [172, 9] on button "Go back" at bounding box center [170, 10] width 10 height 10
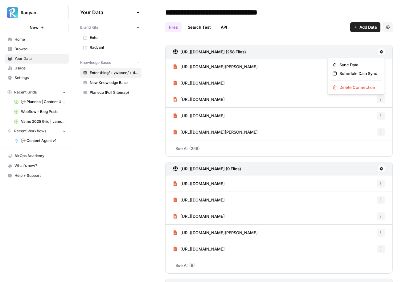
click at [381, 51] on icon at bounding box center [381, 52] width 4 height 4
click at [348, 72] on span "Schedule Data Sync" at bounding box center [358, 73] width 38 height 6
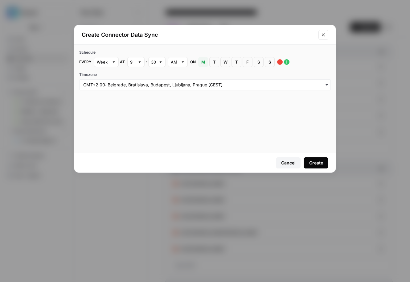
click at [322, 35] on icon "Close modal" at bounding box center [323, 34] width 5 height 5
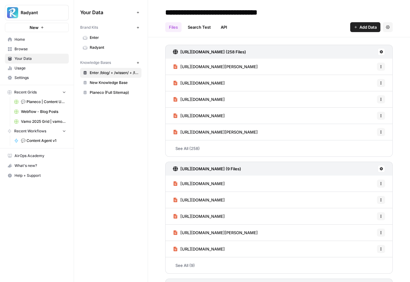
click at [388, 24] on button "Settings" at bounding box center [388, 27] width 10 height 10
click at [382, 51] on icon at bounding box center [381, 51] width 3 height 3
click at [369, 73] on span "Schedule Data Sync" at bounding box center [358, 73] width 38 height 6
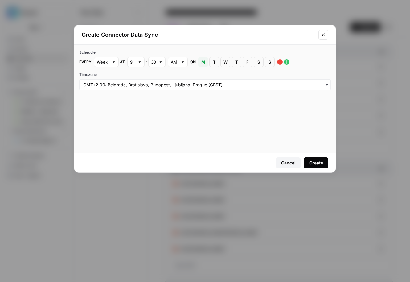
click at [112, 64] on div at bounding box center [114, 62] width 4 height 6
type input "Week"
click at [156, 199] on div "Create Connector Data Sync Schedule Every Week at 9 : 30 AM on M Monday T Tuesd…" at bounding box center [205, 141] width 410 height 282
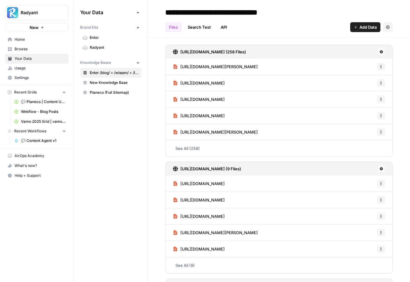
click at [380, 50] on icon at bounding box center [381, 51] width 3 height 3
click at [358, 74] on span "Schedule Data Sync" at bounding box center [358, 73] width 38 height 6
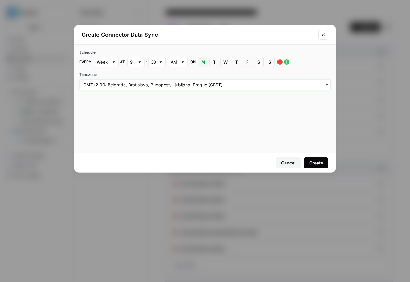
click at [159, 87] on input "Timezone" at bounding box center [204, 85] width 243 height 6
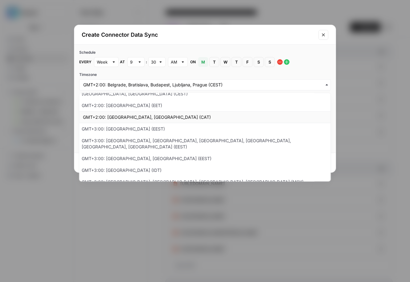
scroll to position [414, 0]
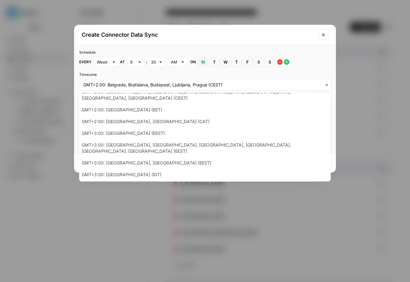
click at [147, 73] on label "Timezone" at bounding box center [204, 75] width 251 height 6
click at [147, 82] on input "Timezone" at bounding box center [204, 85] width 243 height 6
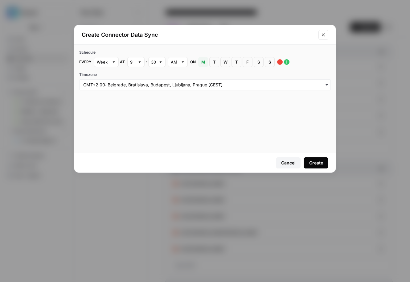
click at [318, 160] on div "Create" at bounding box center [316, 163] width 14 height 6
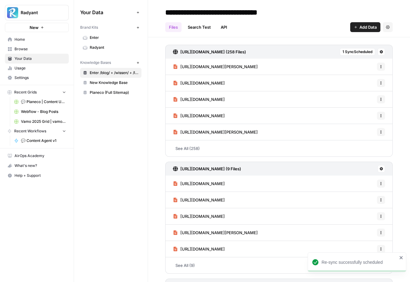
click at [382, 167] on icon at bounding box center [381, 168] width 3 height 3
click at [219, 42] on div "https://www.enter.de/sitemap.xml (258 Files) 1 Sync Scheduled https://www.enter…" at bounding box center [279, 233] width 262 height 393
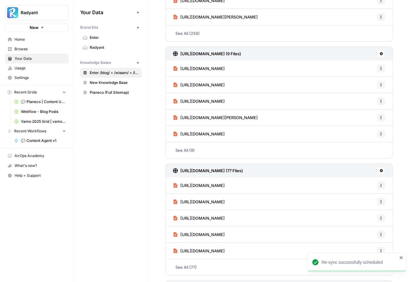
scroll to position [145, 0]
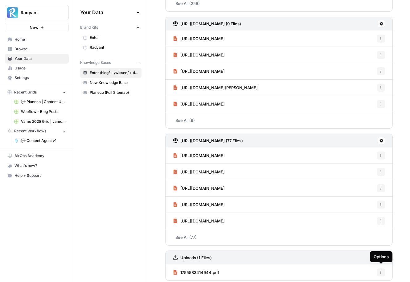
click at [382, 270] on icon "button" at bounding box center [381, 272] width 4 height 4
click at [367, 255] on span "Delete File" at bounding box center [367, 255] width 20 height 6
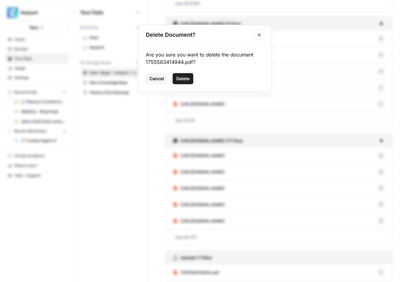
click at [183, 78] on span "Delete" at bounding box center [182, 78] width 13 height 6
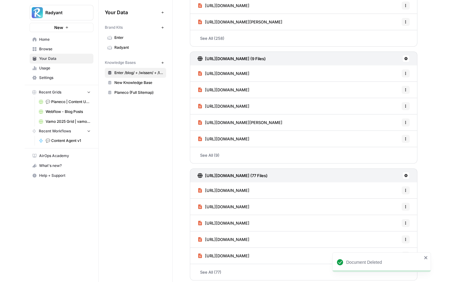
scroll to position [0, 0]
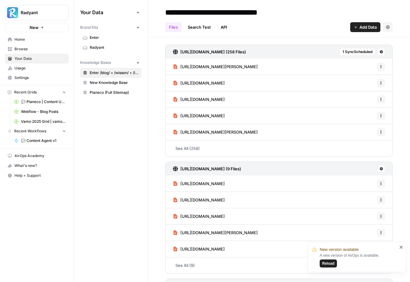
click at [221, 65] on span "https://www.enter.de/blog/handwerker-mindestlohn" at bounding box center [218, 66] width 77 height 6
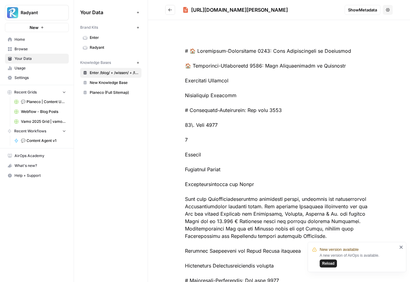
click at [168, 11] on icon "Go back" at bounding box center [170, 10] width 4 height 4
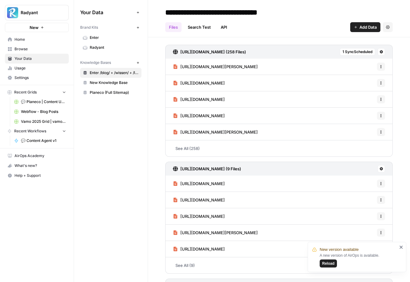
click at [379, 67] on span "Options" at bounding box center [379, 67] width 0 height 0
click at [325, 64] on div "https://www.enter.de/blog/handwerker-mindestlohn Options" at bounding box center [278, 67] width 227 height 16
click at [301, 65] on div "https://www.enter.de/blog/handwerker-mindestlohn Options" at bounding box center [278, 67] width 227 height 16
click at [258, 65] on span "https://www.enter.de/blog/handwerker-mindestlohn" at bounding box center [218, 66] width 77 height 6
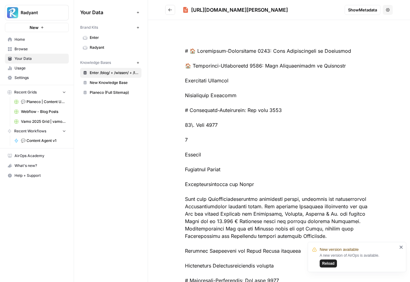
click at [353, 5] on button "Show Metadata" at bounding box center [362, 10] width 36 height 10
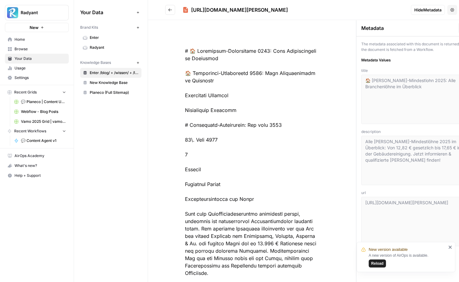
click at [409, 62] on span "Metadata Values" at bounding box center [415, 60] width 108 height 6
click at [168, 9] on icon "Go back" at bounding box center [170, 10] width 4 height 4
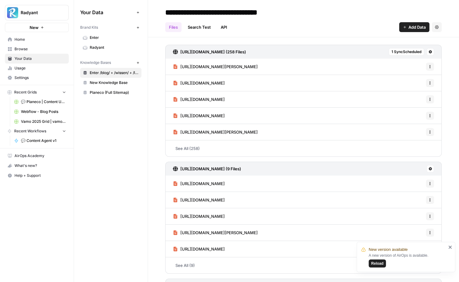
click at [225, 26] on link "API" at bounding box center [224, 27] width 14 height 10
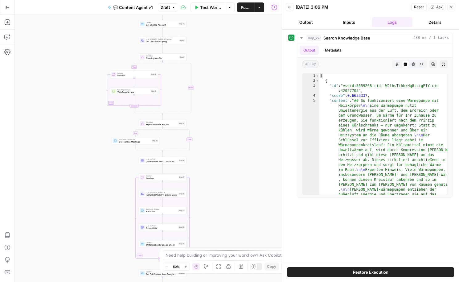
click at [452, 6] on icon "button" at bounding box center [451, 7] width 4 height 4
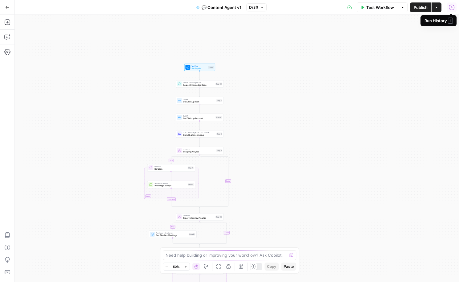
click at [240, 6] on span "💬 Content Agent v1" at bounding box center [221, 7] width 40 height 6
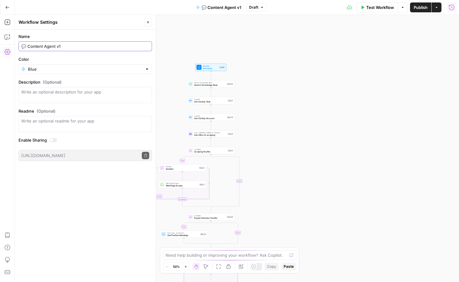
click at [72, 46] on input "💬 Content Agent v1" at bounding box center [85, 46] width 128 height 6
type input "💬 Content Agent v2"
click at [313, 64] on div "true true false false Workflow Set Inputs Inputs Search Knowledge Base Search K…" at bounding box center [237, 148] width 444 height 267
click at [150, 22] on button "Close" at bounding box center [148, 22] width 8 height 8
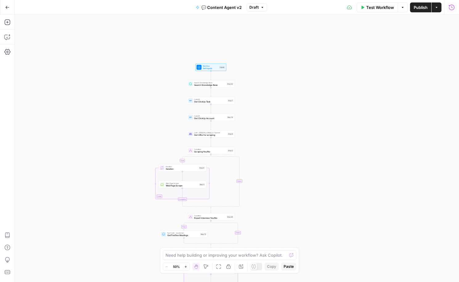
click at [422, 8] on span "Publish" at bounding box center [420, 7] width 14 height 6
